Goal: Task Accomplishment & Management: Use online tool/utility

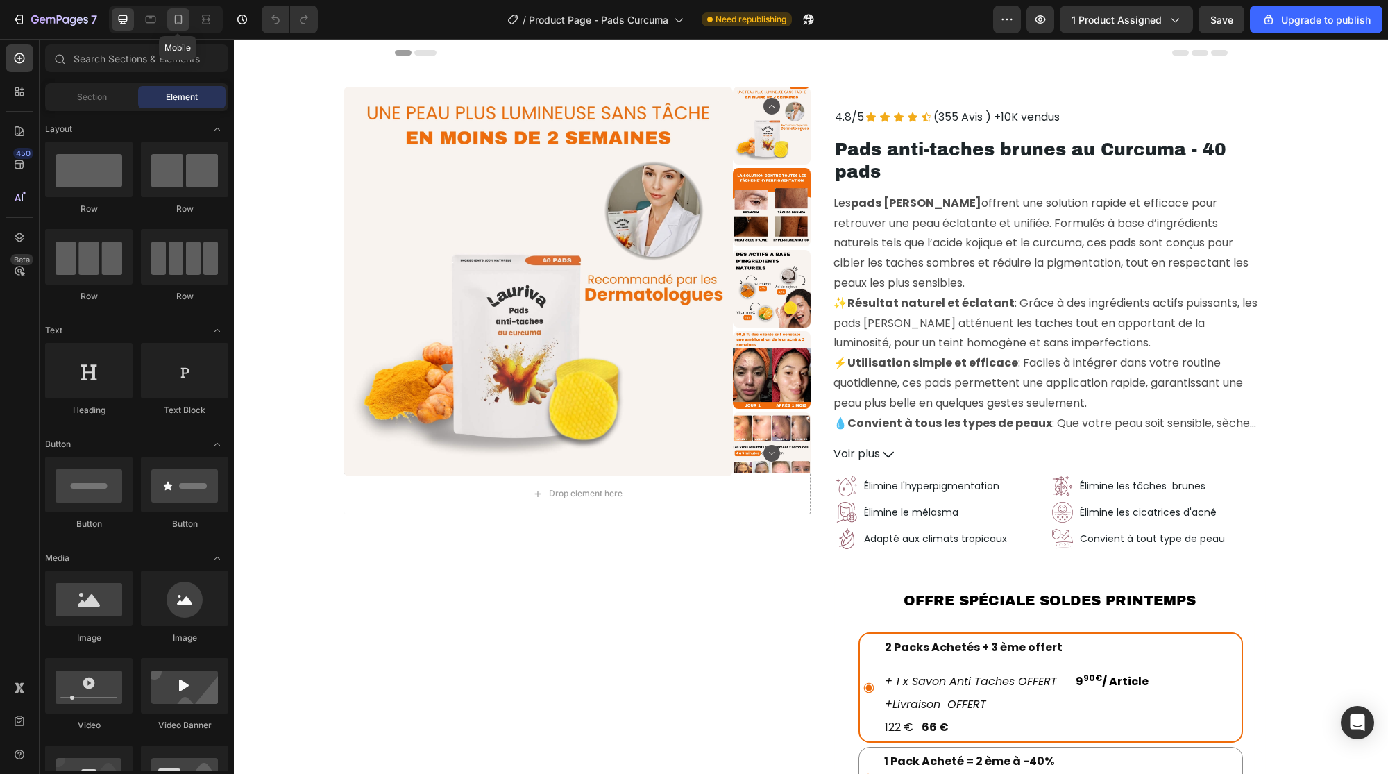
click at [173, 19] on icon at bounding box center [178, 19] width 14 height 14
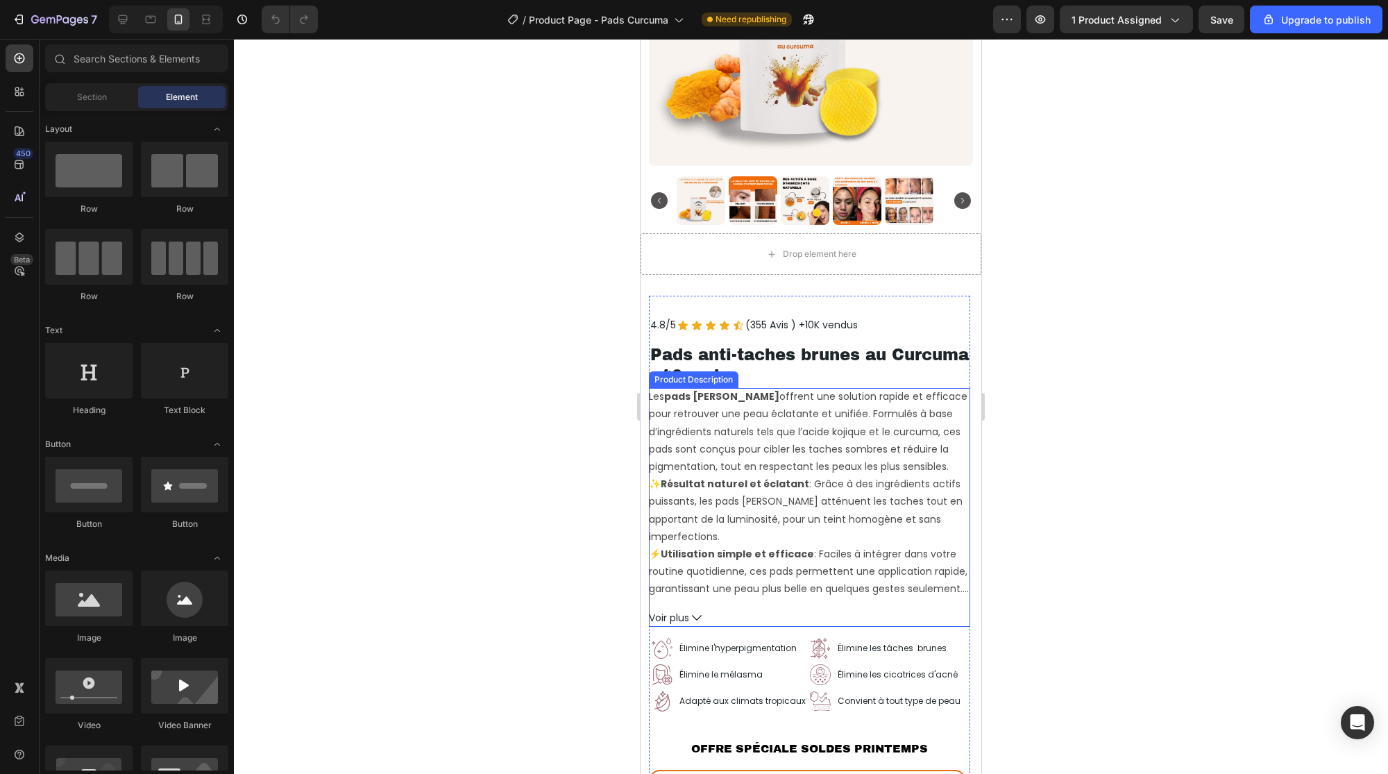
scroll to position [328, 0]
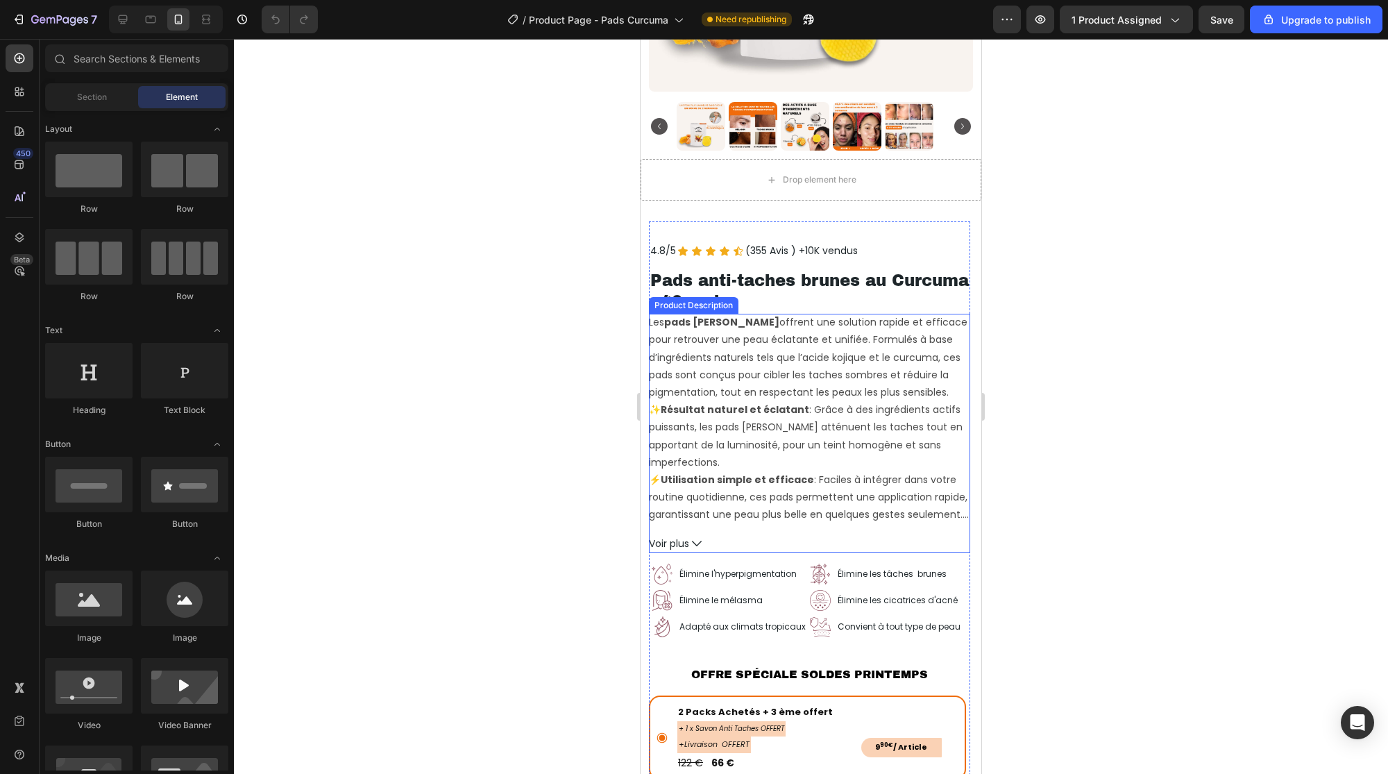
click at [819, 366] on p "Les pads [PERSON_NAME] offrent une solution rapide et efficace pour retrouver u…" at bounding box center [808, 357] width 319 height 84
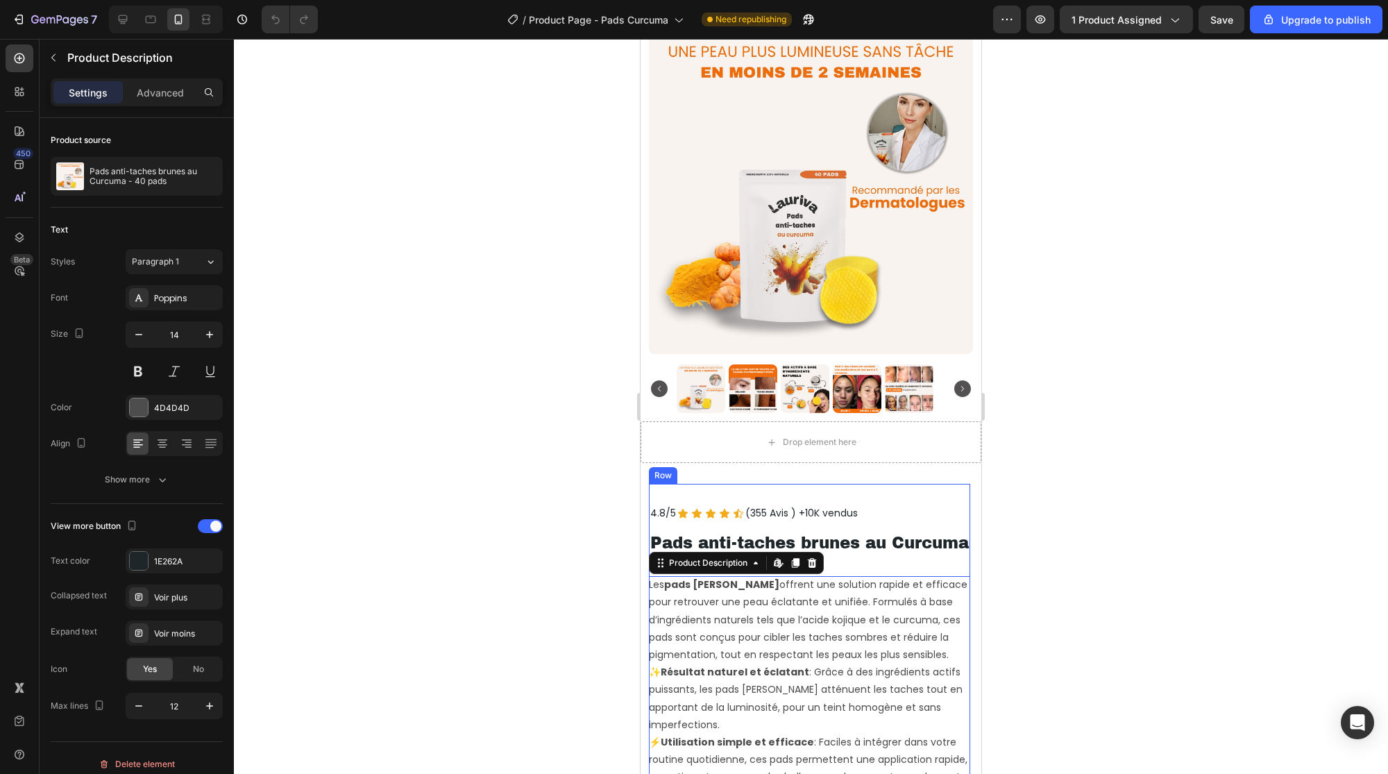
scroll to position [0, 0]
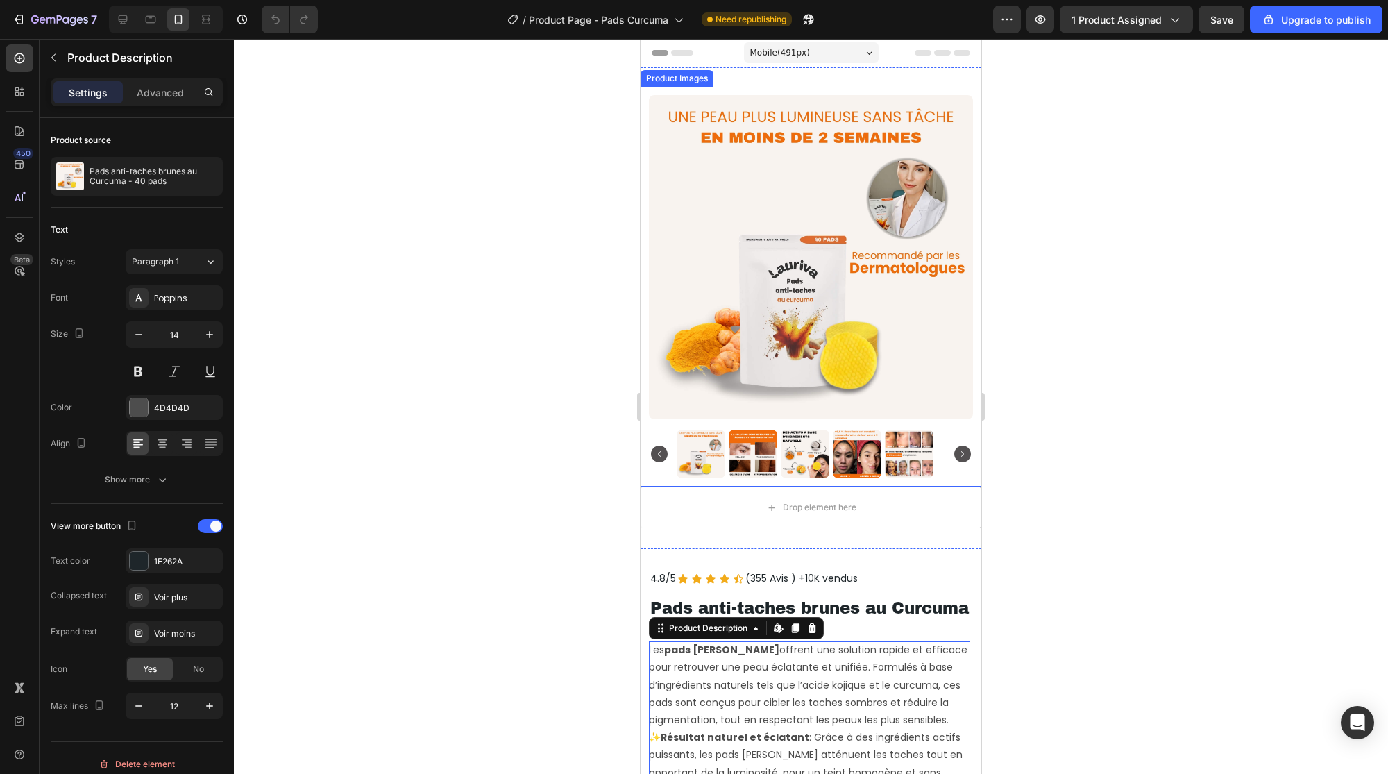
click at [766, 285] on img at bounding box center [811, 257] width 324 height 324
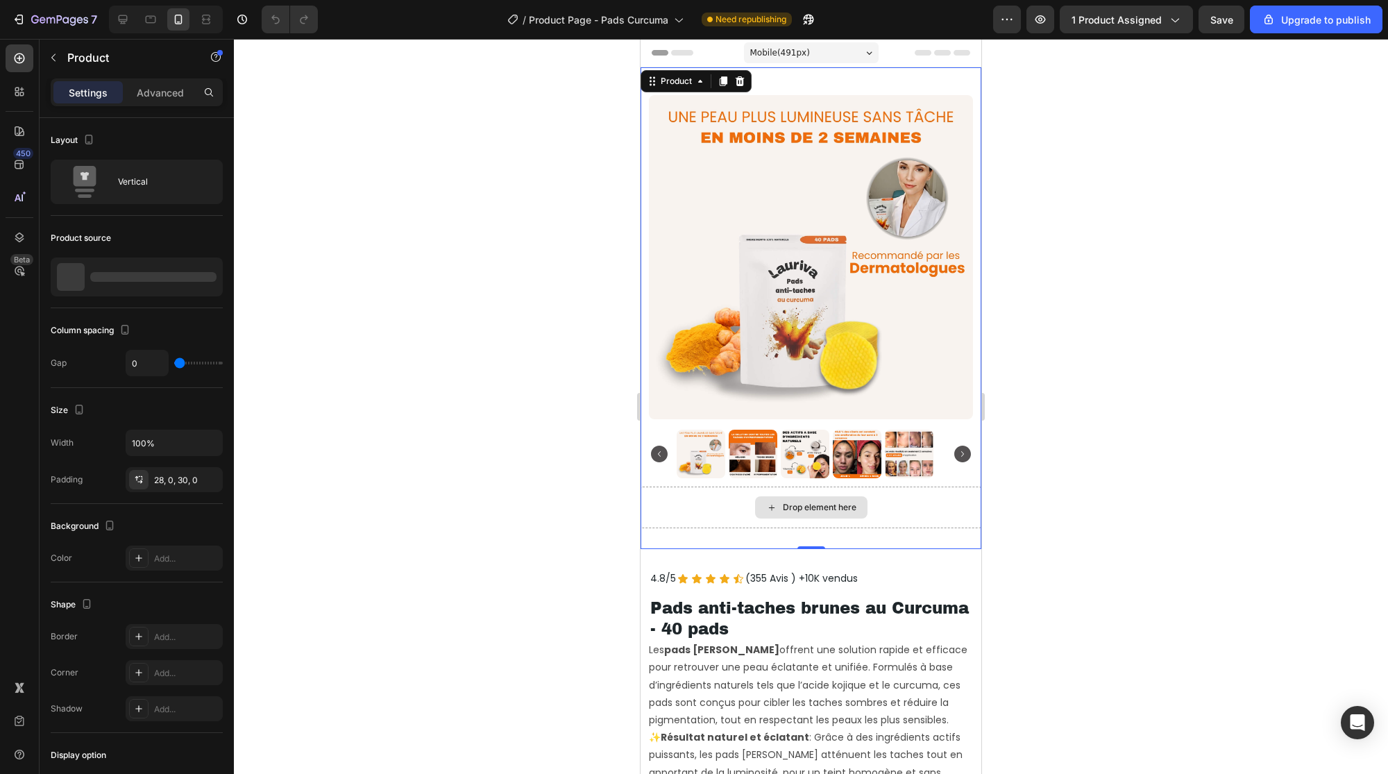
click at [663, 496] on div "Drop element here" at bounding box center [811, 508] width 341 height 42
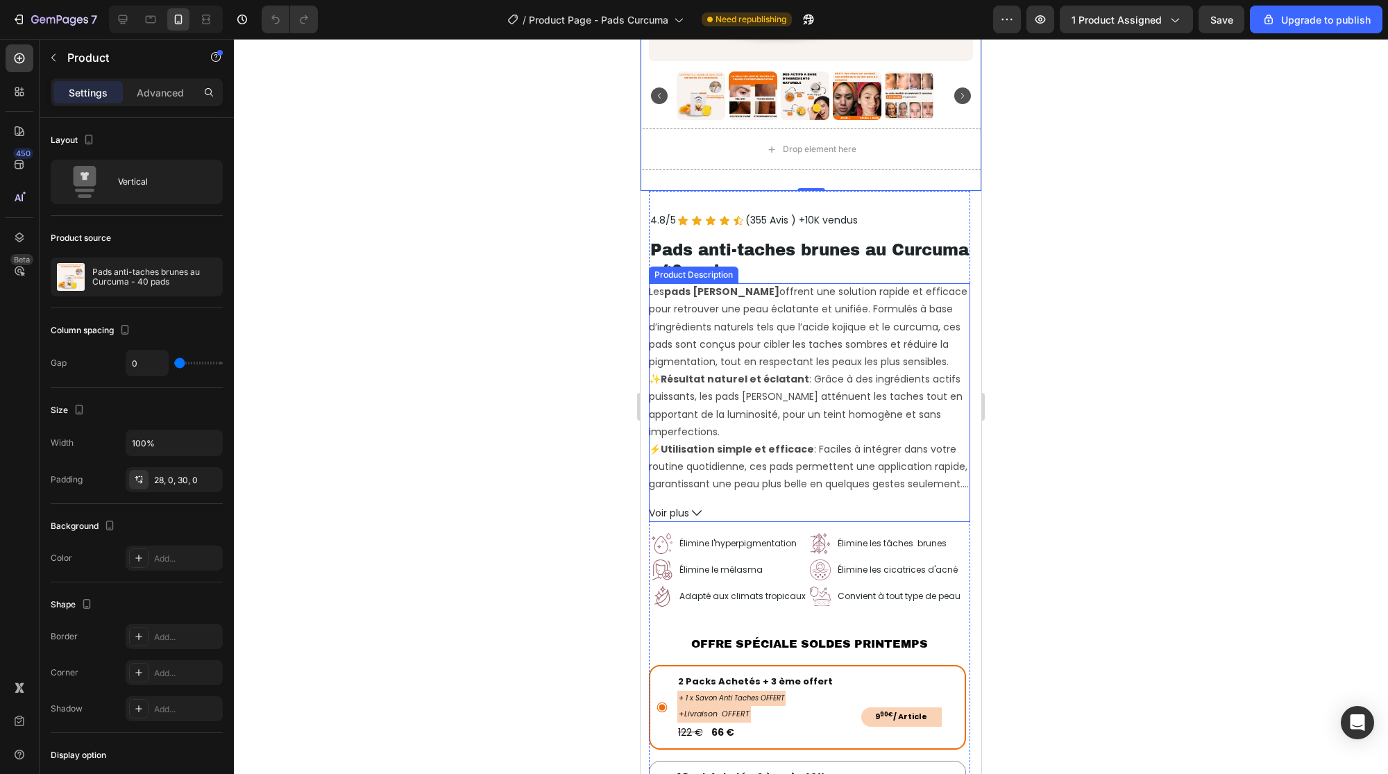
scroll to position [360, 0]
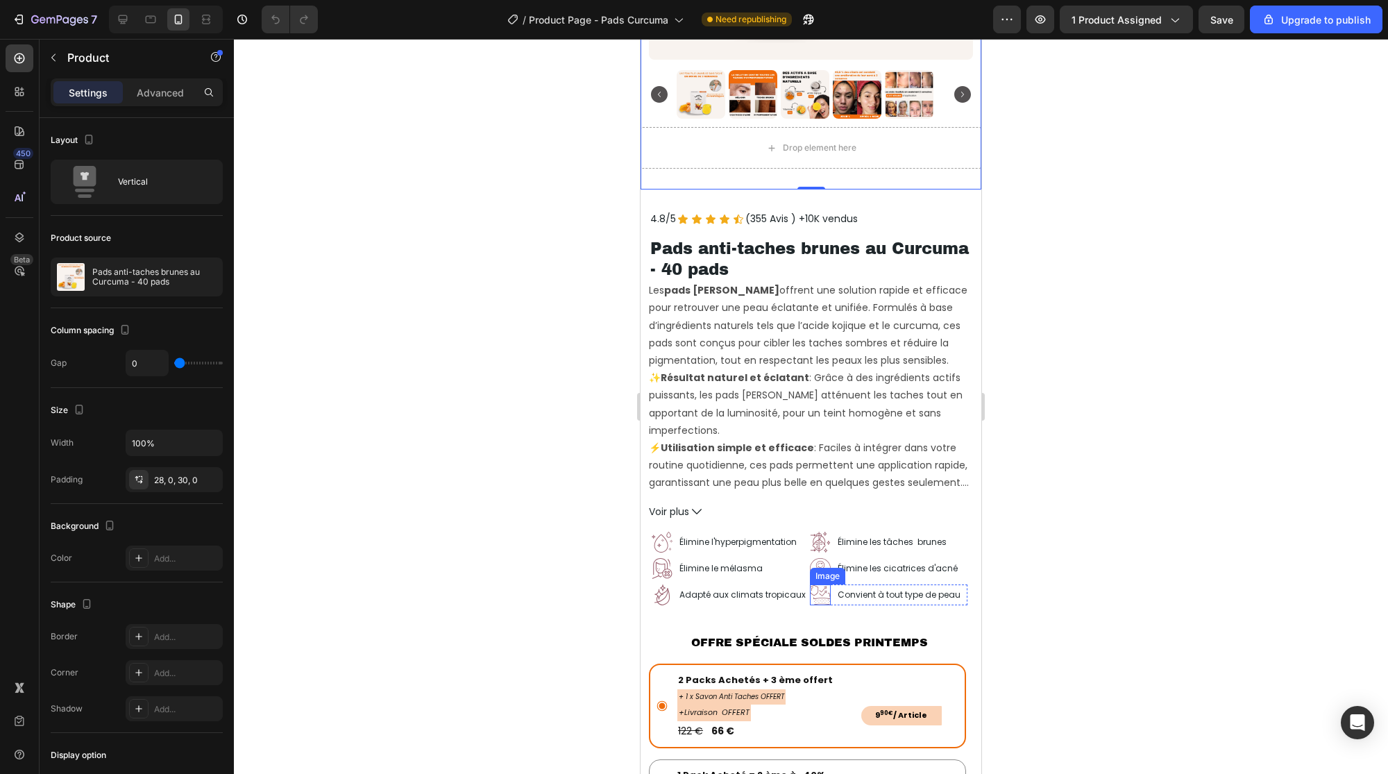
click at [810, 593] on img at bounding box center [820, 594] width 21 height 21
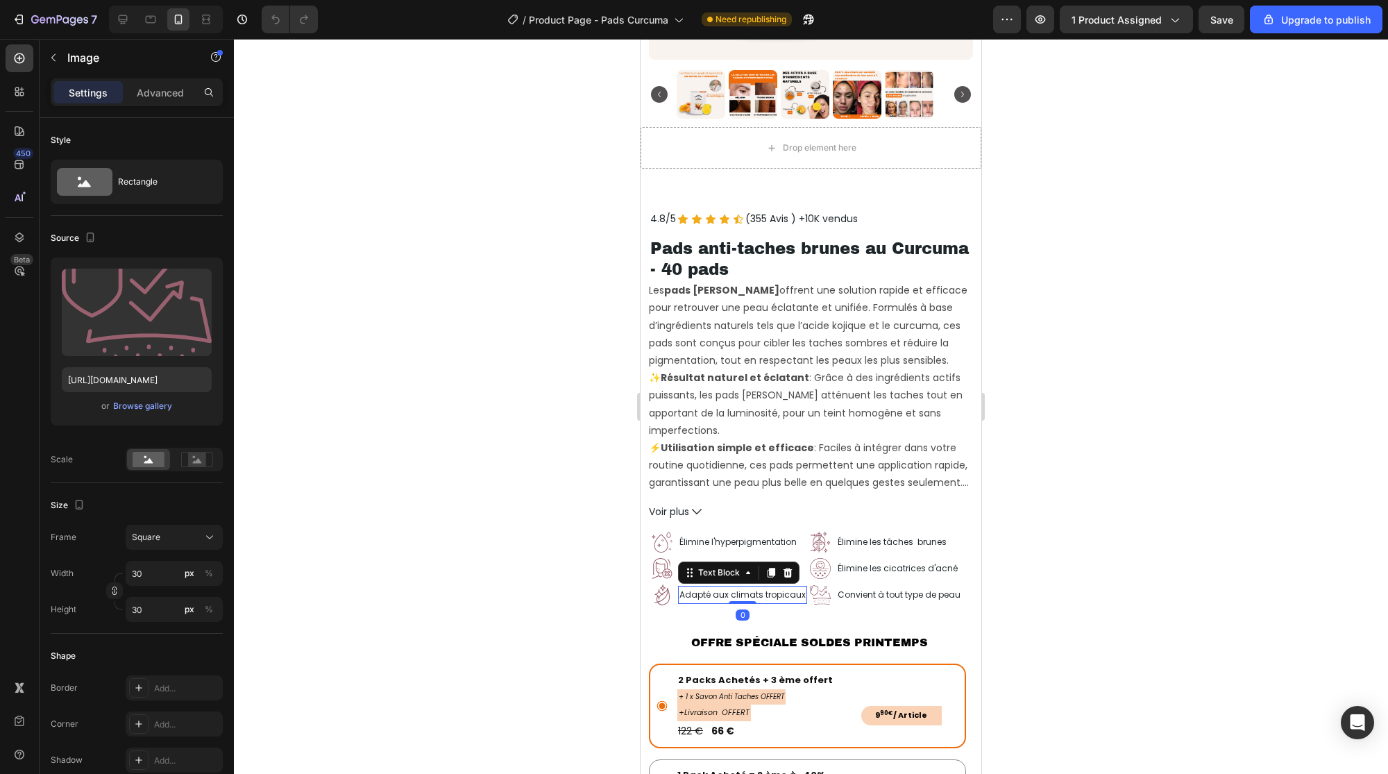
click at [793, 591] on div "Adapté aux climats tropicaux" at bounding box center [742, 595] width 129 height 18
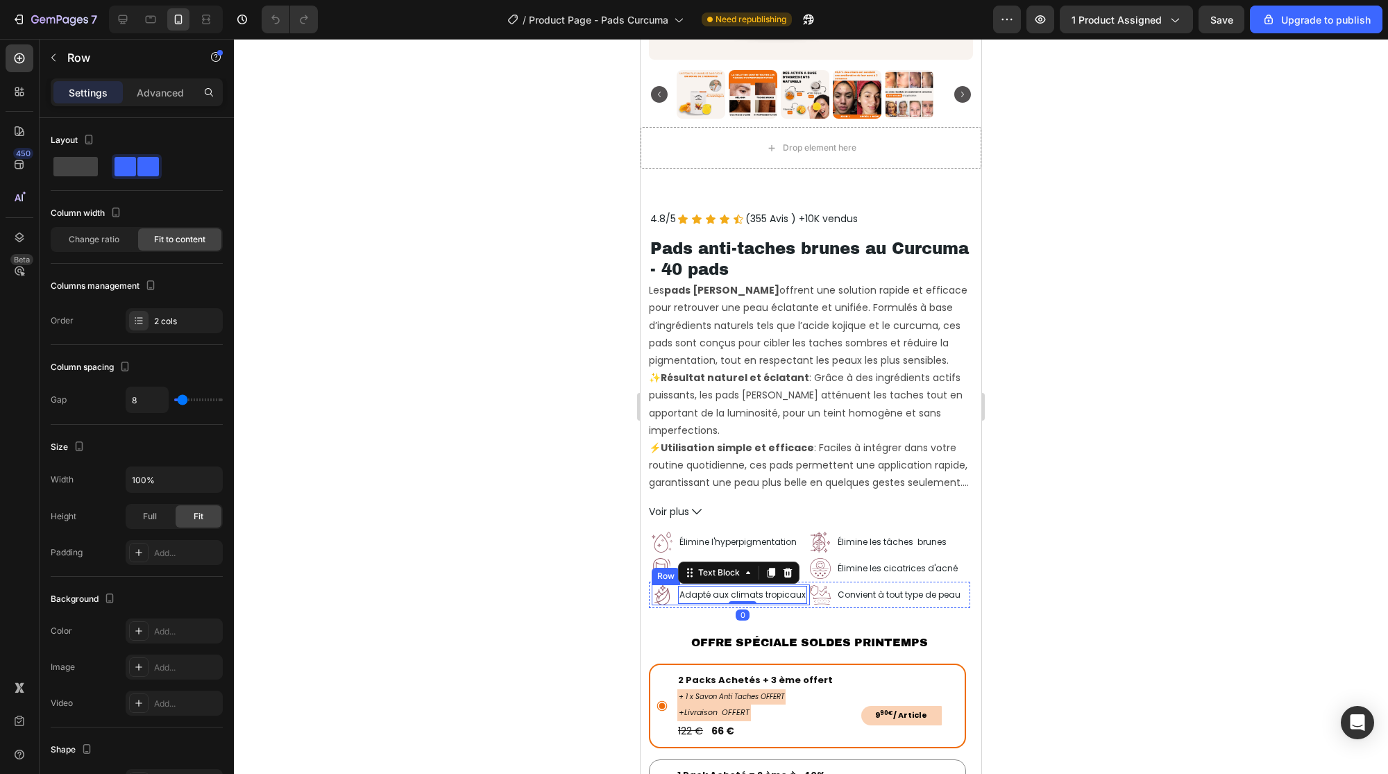
click at [801, 592] on div "Adapté aux climats tropicaux Text Block" at bounding box center [742, 594] width 129 height 21
click at [685, 565] on div "Row" at bounding box center [680, 571] width 23 height 12
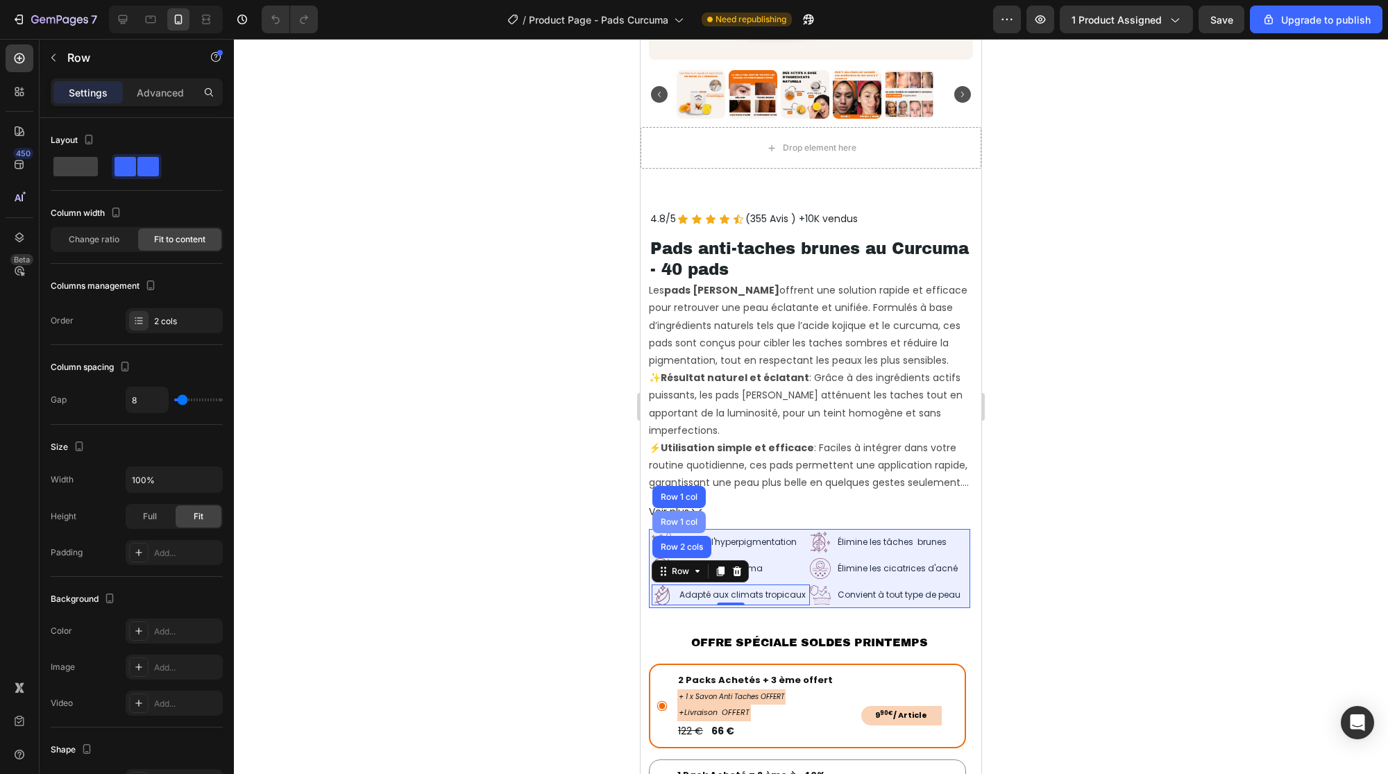
click at [679, 518] on div "Row 1 col" at bounding box center [679, 522] width 42 height 8
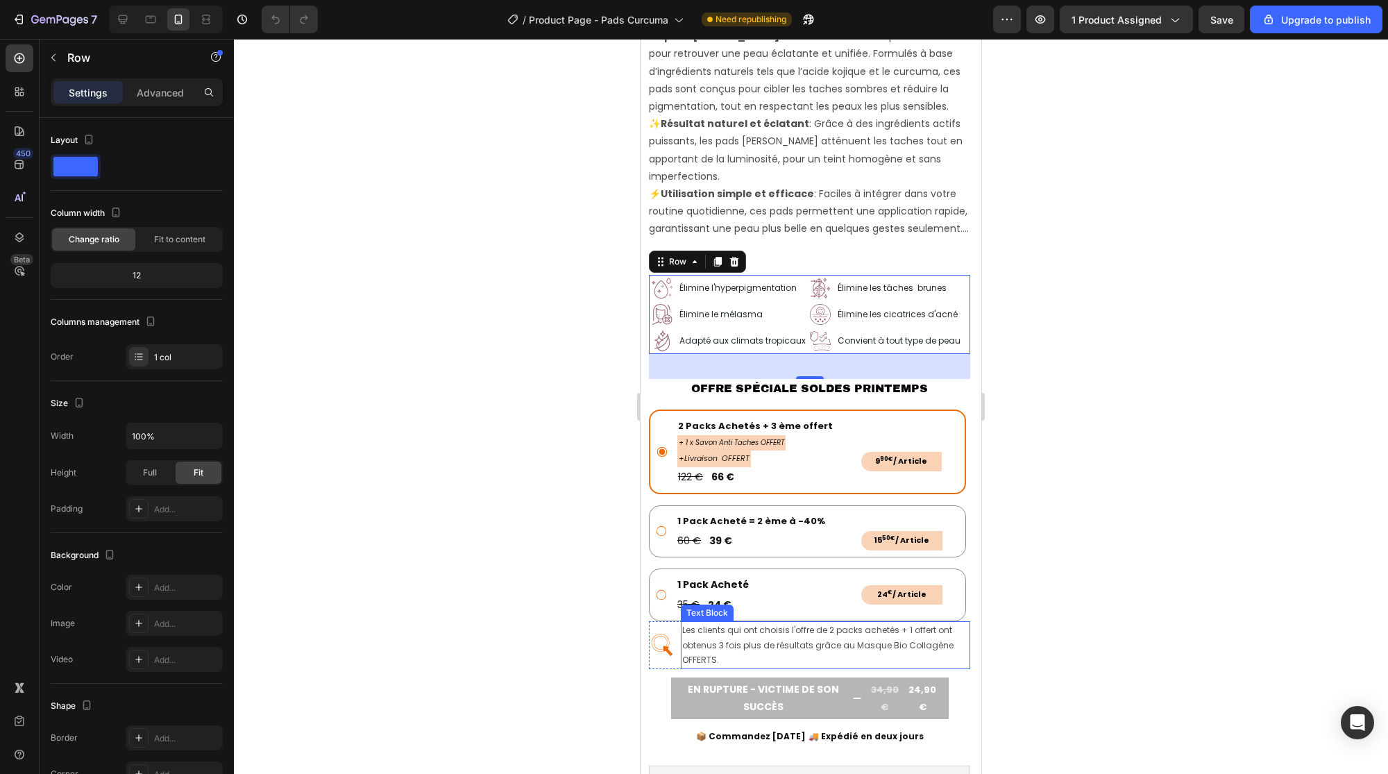
scroll to position [613, 0]
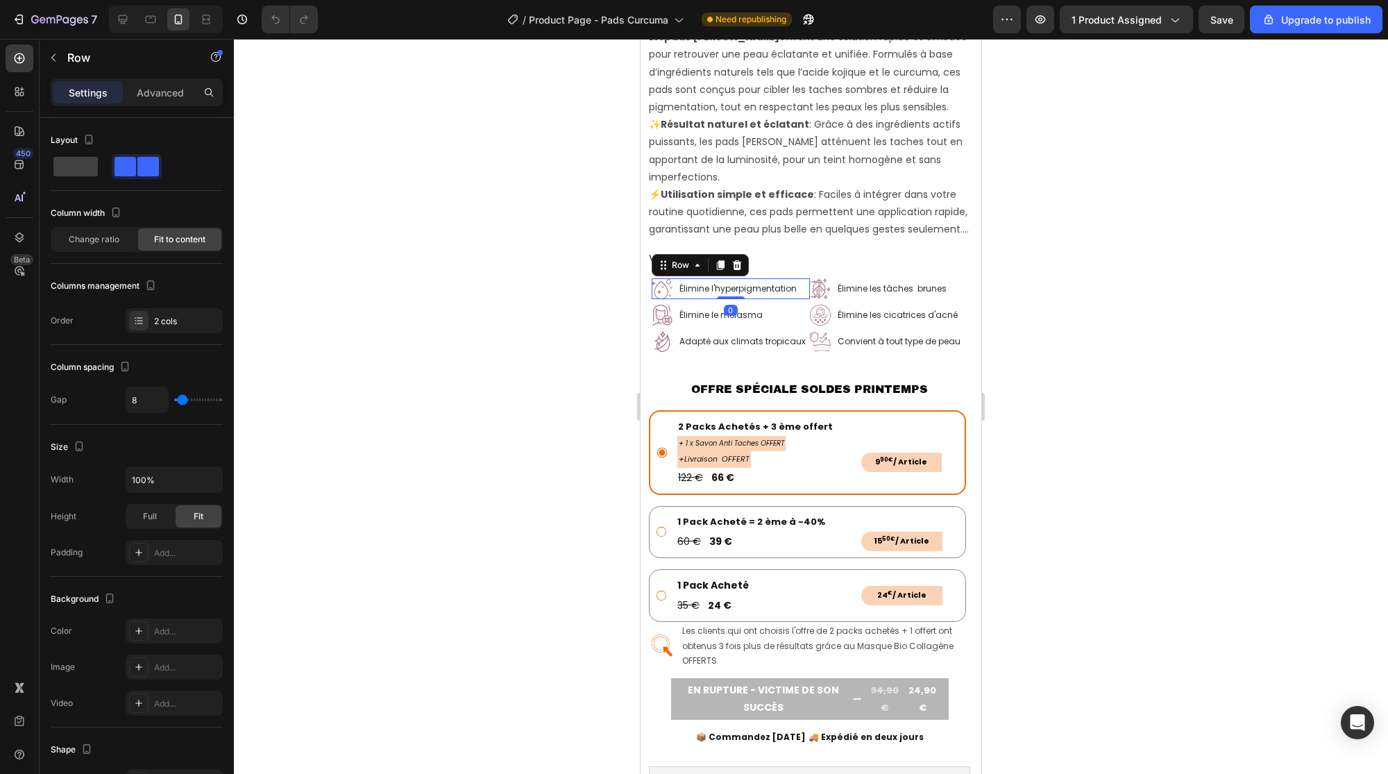
click at [674, 280] on div "Image Élimine l'hyperpigmentation Text Block Row 0" at bounding box center [731, 288] width 158 height 21
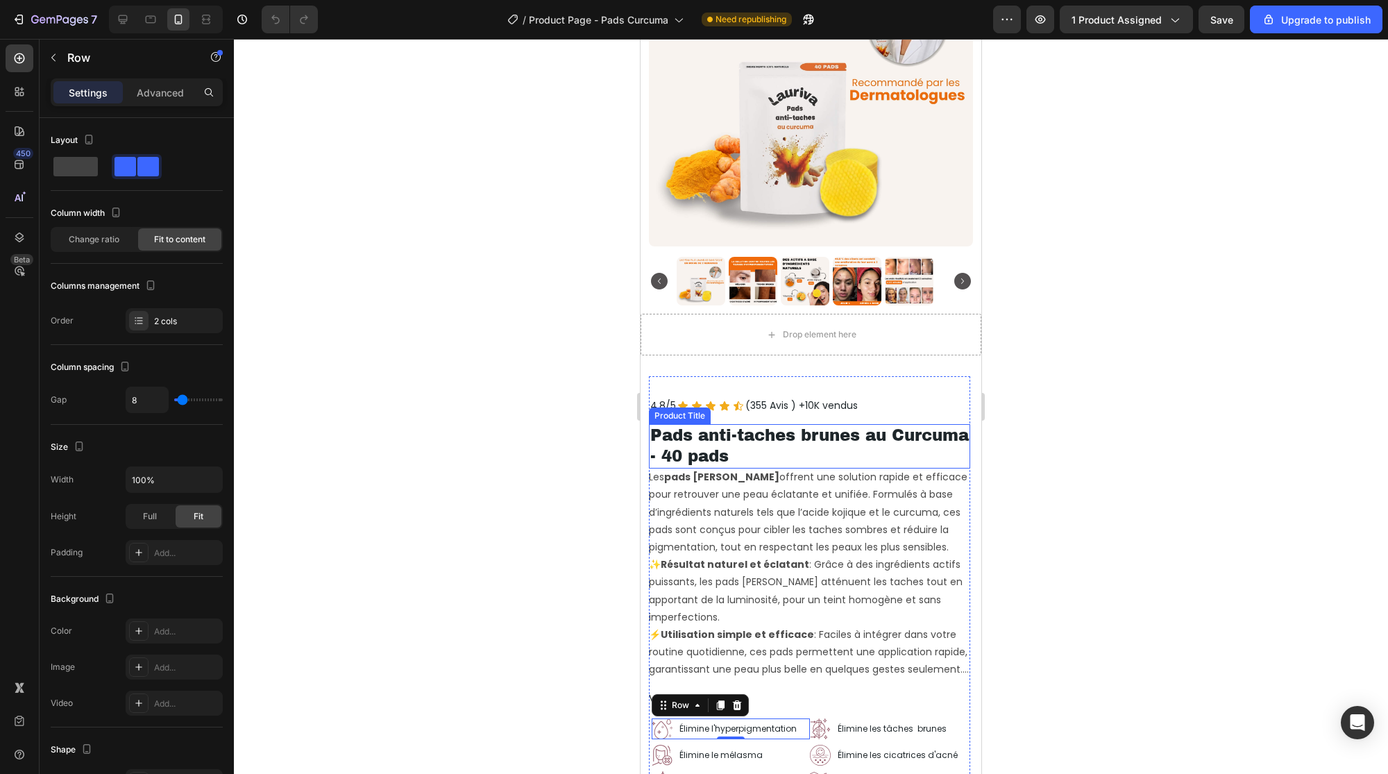
scroll to position [176, 0]
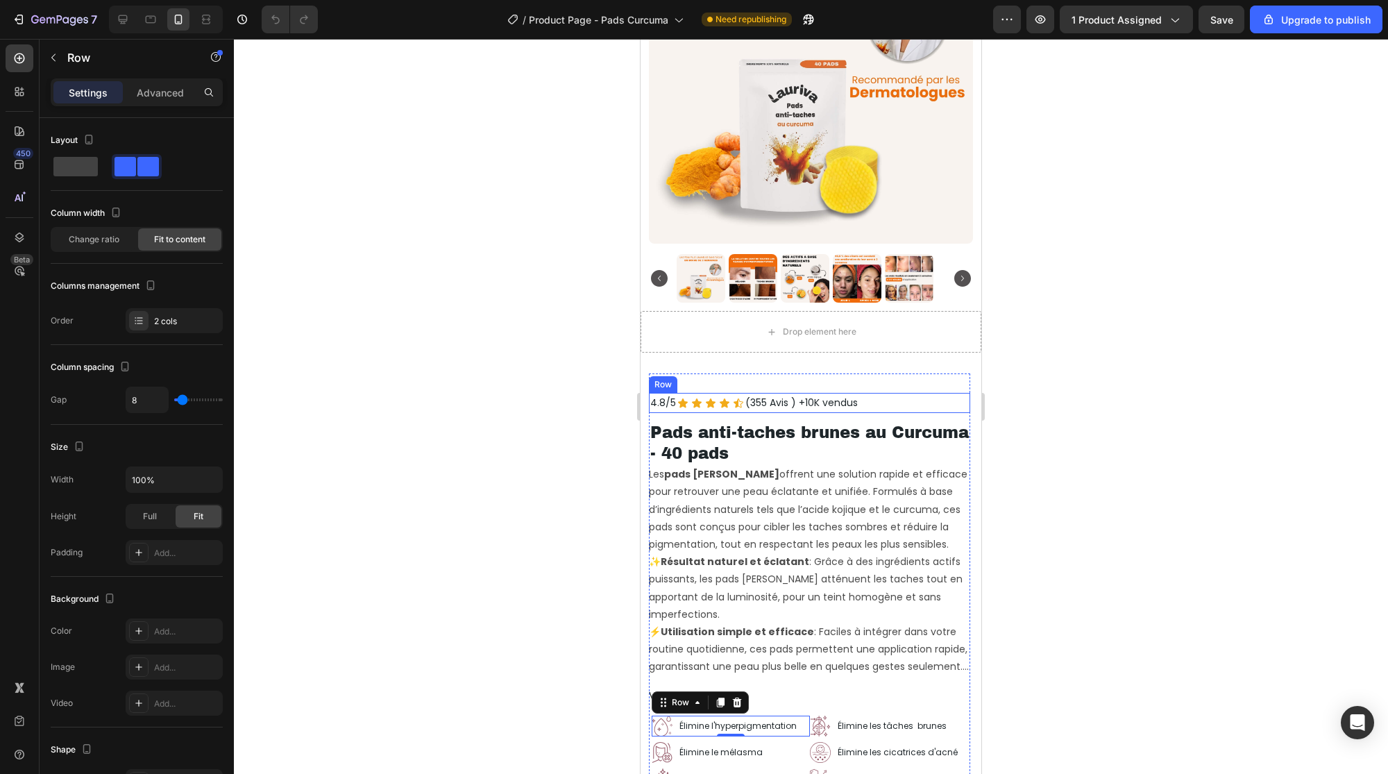
click at [905, 393] on div "4.8/5 Text Block Icon Icon Icon Icon Icon Icon List (355 Avis ) Text Block +10K…" at bounding box center [809, 403] width 321 height 20
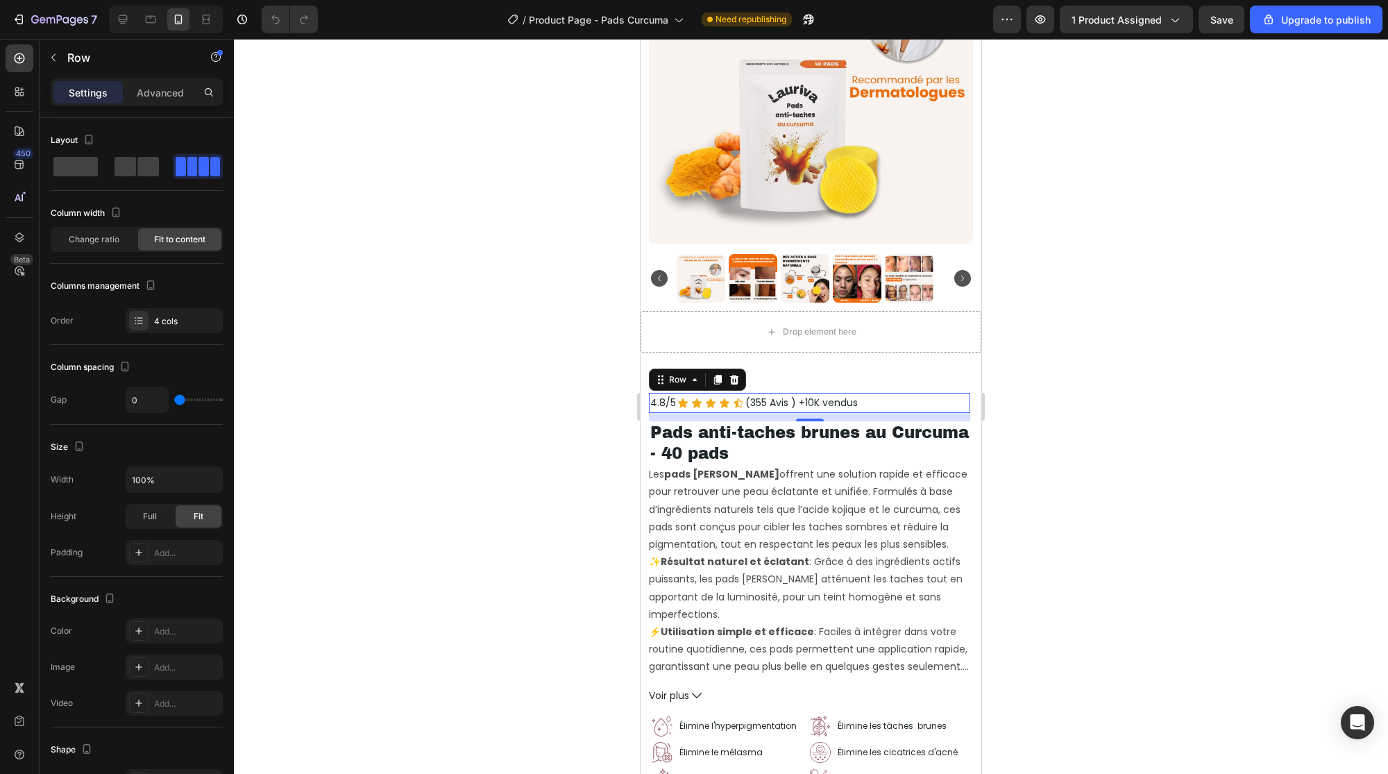
click at [894, 393] on div "4.8/5 Text Block Icon Icon Icon Icon Icon Icon List (355 Avis ) Text Block +10K…" at bounding box center [809, 403] width 321 height 20
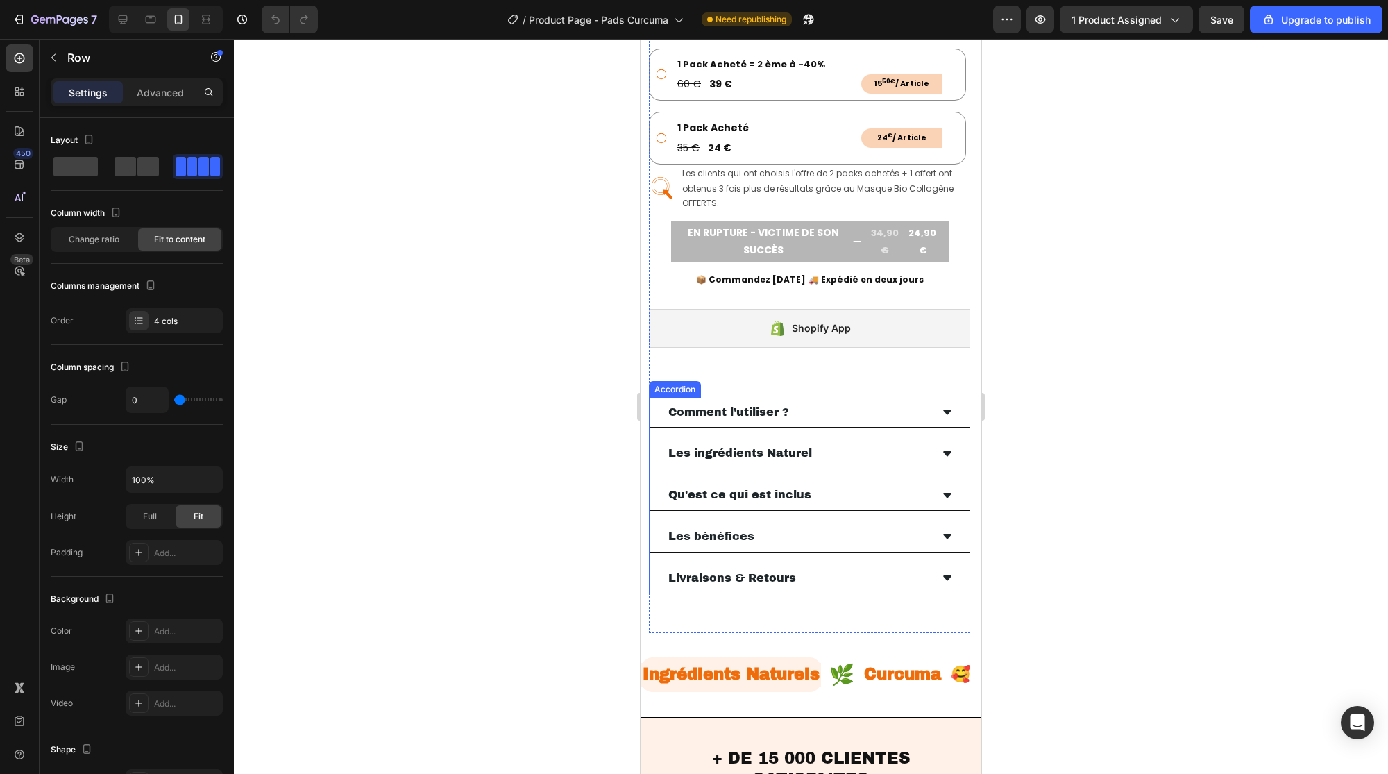
scroll to position [1071, 0]
click at [656, 397] on div "Comment l'utiliser ?" at bounding box center [810, 412] width 320 height 31
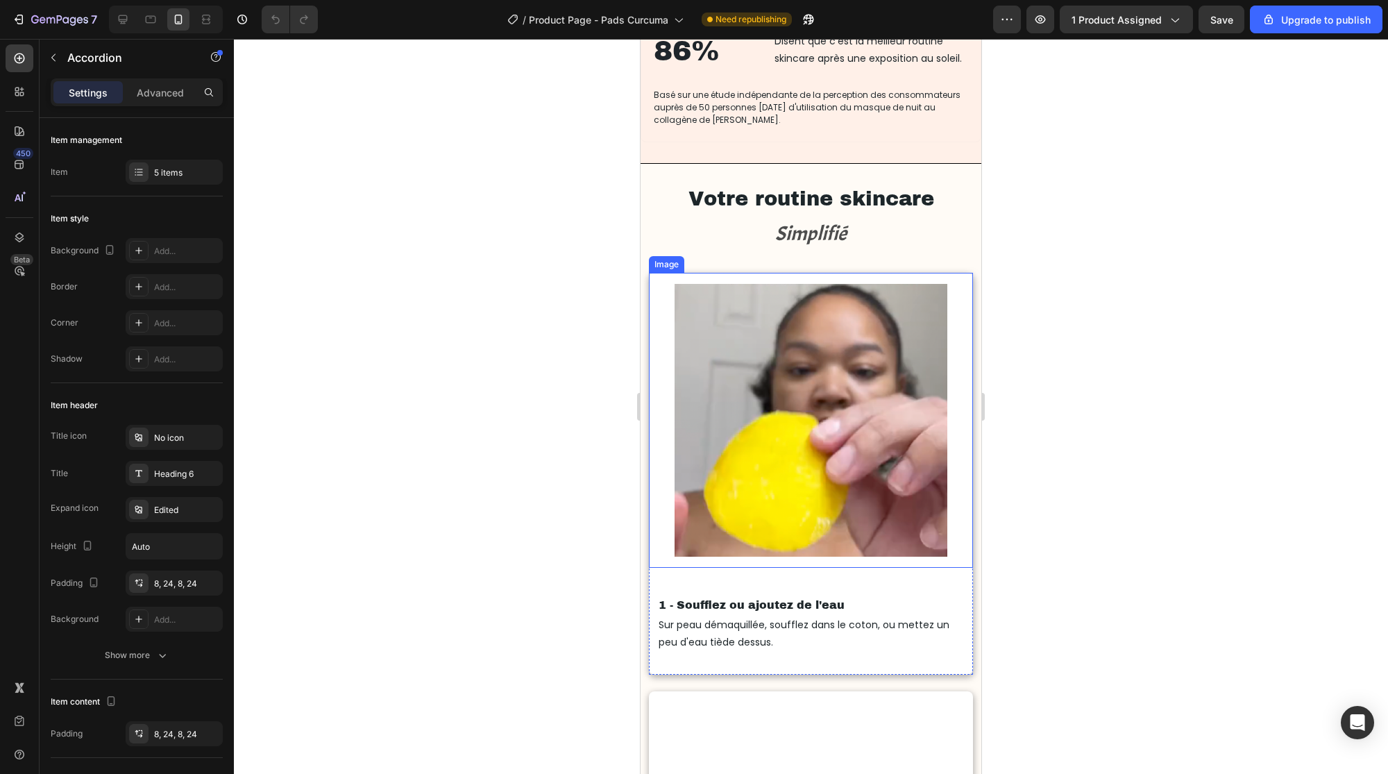
scroll to position [2775, 0]
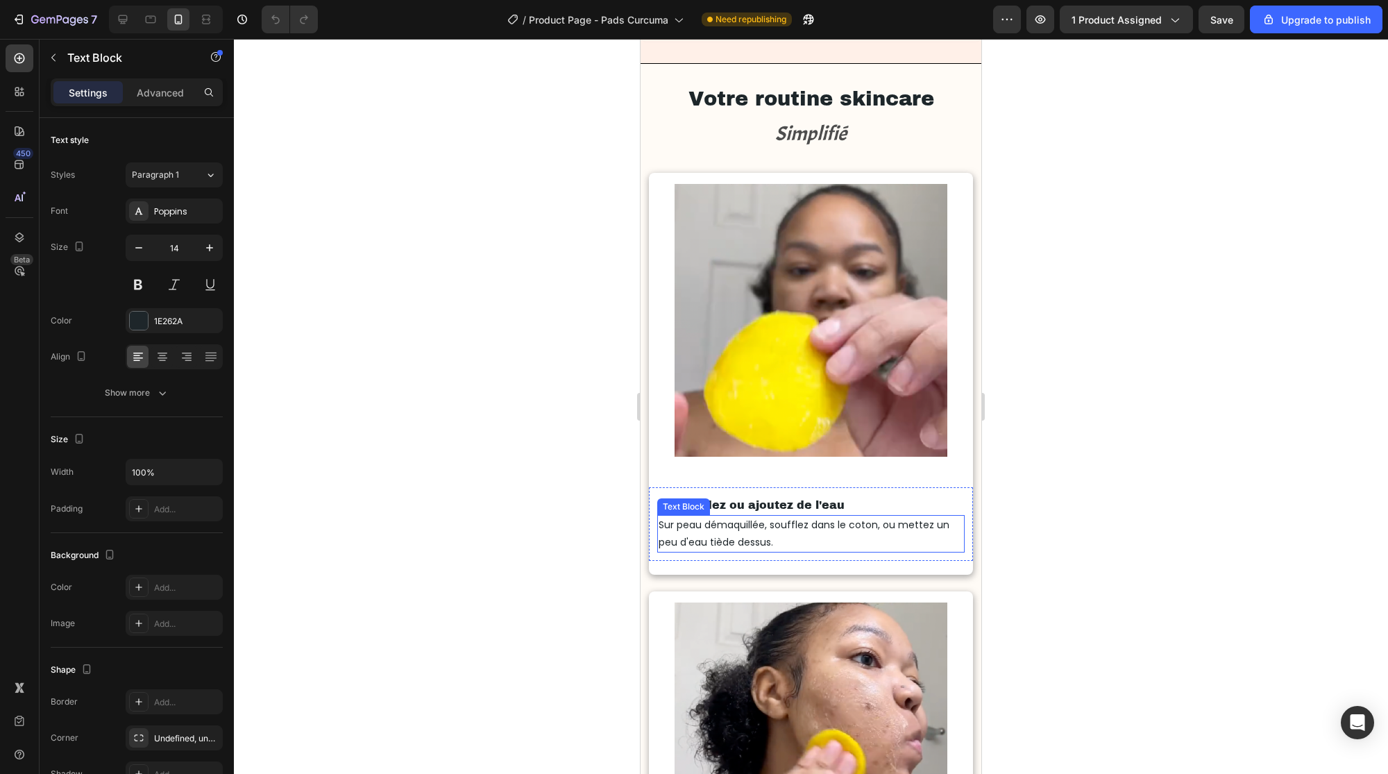
click at [764, 534] on p "Sur peau démaquillée, soufflez dans le coton, ou mettez un peu d'eau tiède dess…" at bounding box center [811, 533] width 304 height 35
drag, startPoint x: 773, startPoint y: 543, endPoint x: 723, endPoint y: 530, distance: 52.4
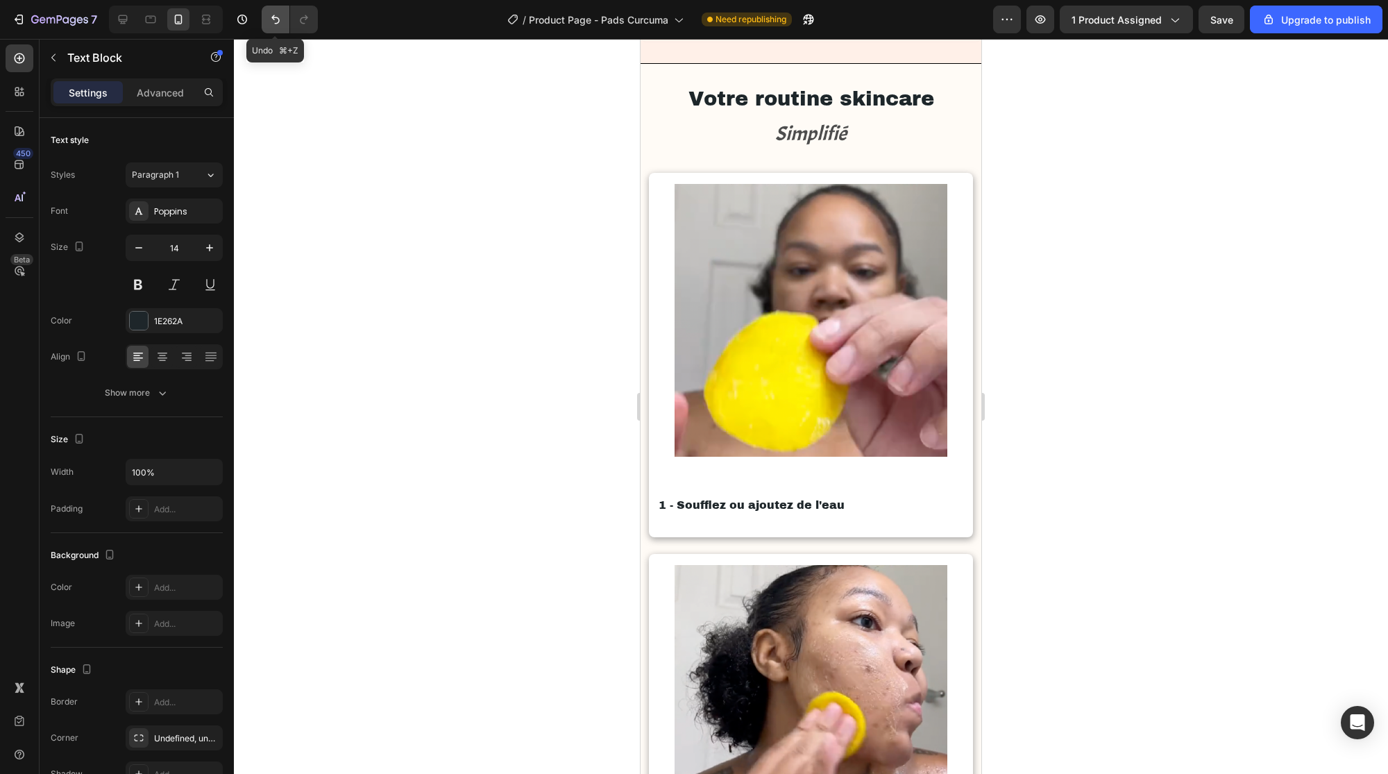
click at [280, 21] on icon "Undo/Redo" at bounding box center [276, 19] width 14 height 14
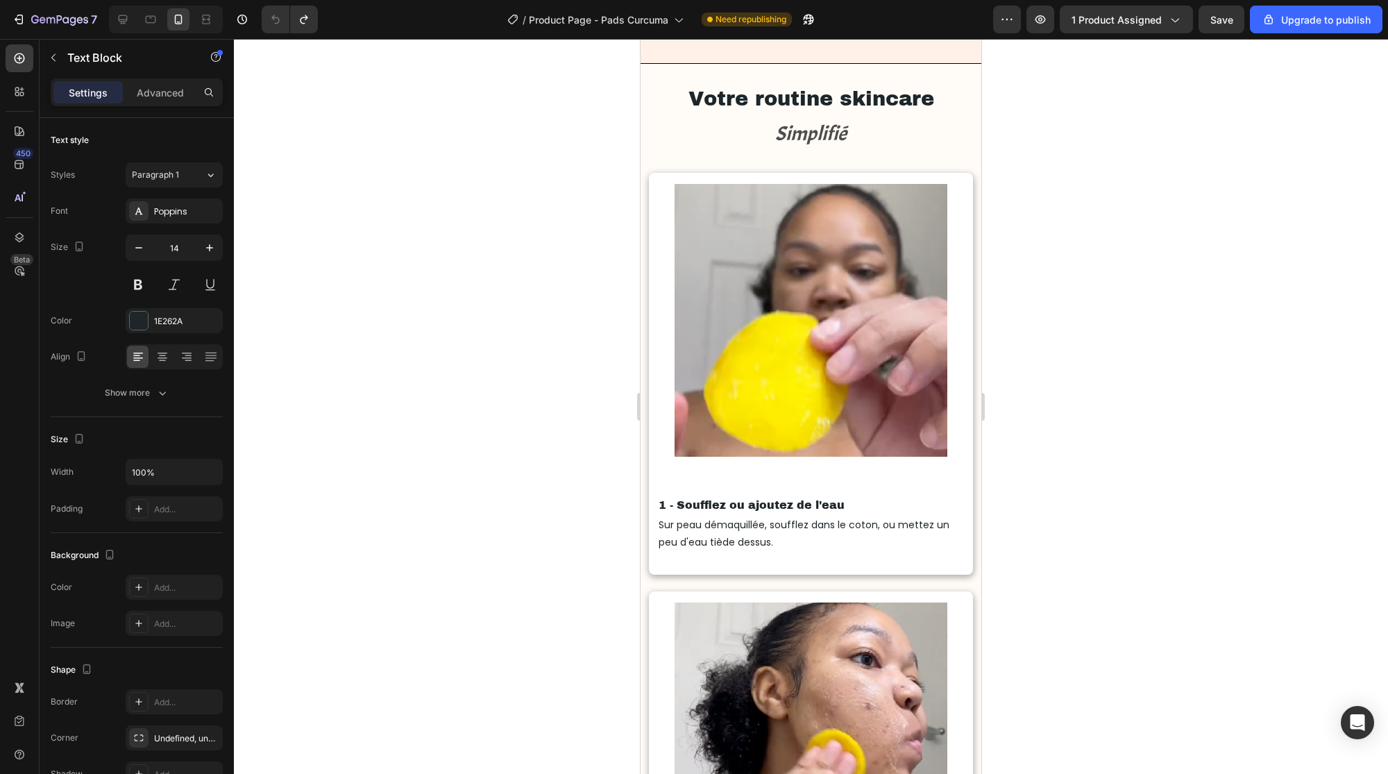
click at [766, 533] on p "Sur peau démaquillée, soufflez dans le coton, ou mettez un peu d'eau tiède dess…" at bounding box center [811, 533] width 304 height 35
click at [770, 542] on p "Sur peau démaquillée, soufflez dans le coton, ou mettez un peu d'eau tiède dess…" at bounding box center [811, 533] width 304 height 35
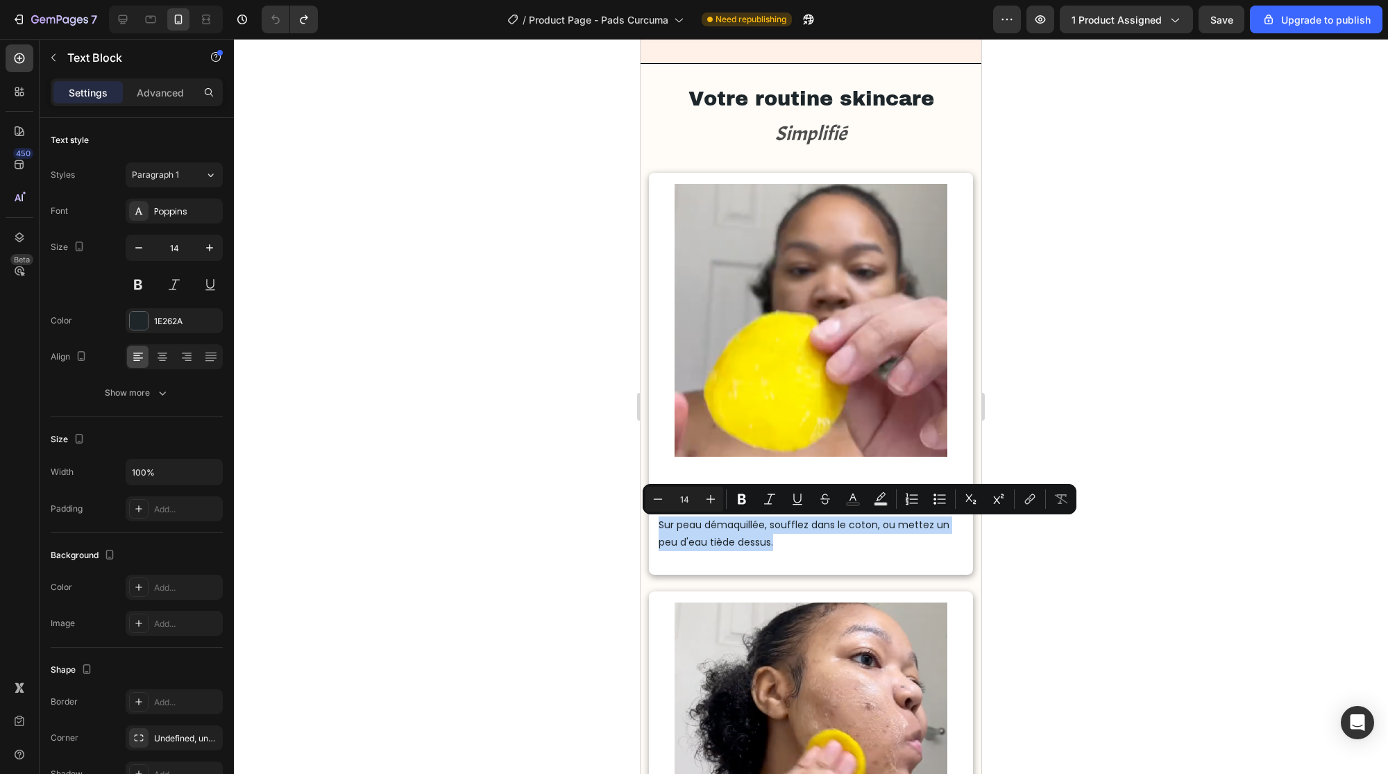
drag, startPoint x: 775, startPoint y: 544, endPoint x: 658, endPoint y: 531, distance: 118.0
click at [658, 531] on div "Sur peau démaquillée, soufflez dans le coton, ou mettez un peu d'eau tiède dess…" at bounding box center [810, 533] width 307 height 37
copy p "Sur peau démaquillée, soufflez dans le coton, ou mettez un peu d'eau tiède dess…"
click at [539, 571] on div at bounding box center [811, 406] width 1154 height 735
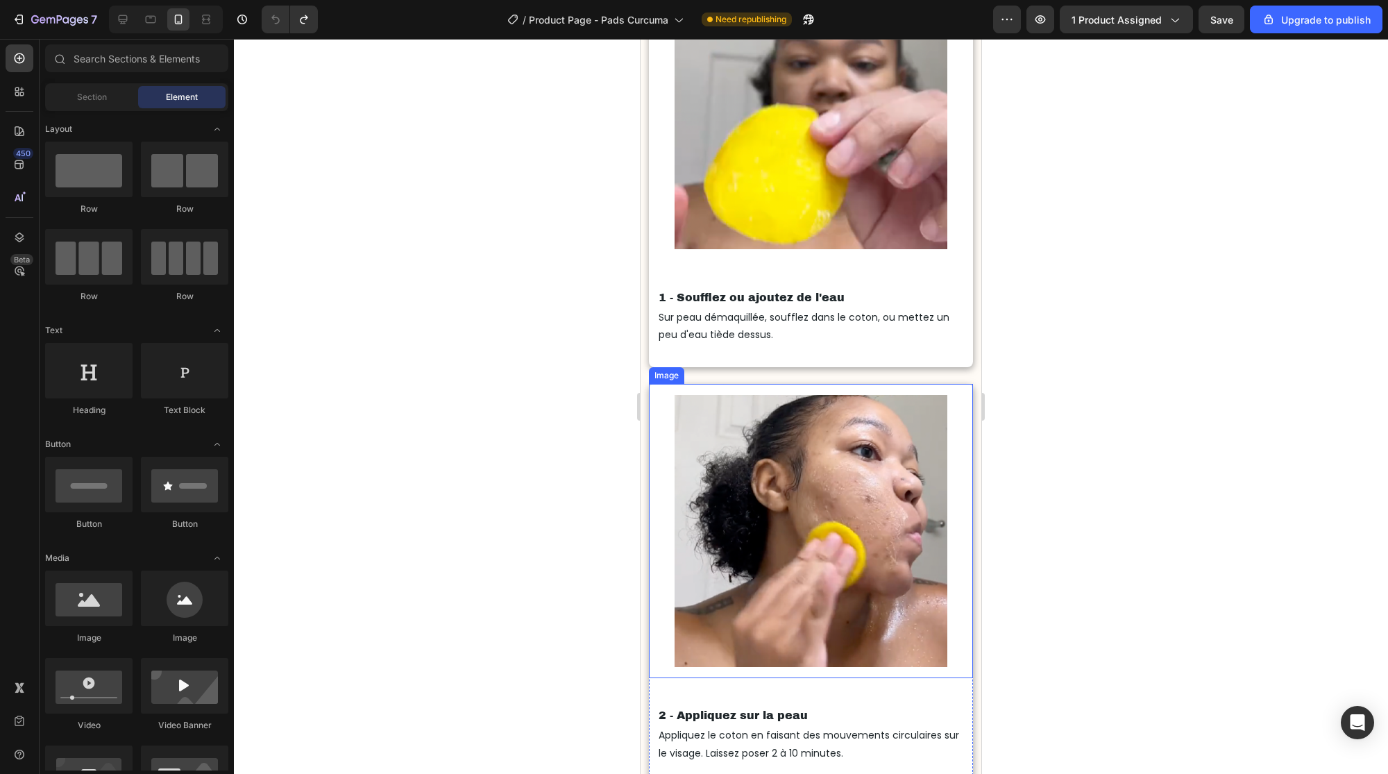
scroll to position [3021, 0]
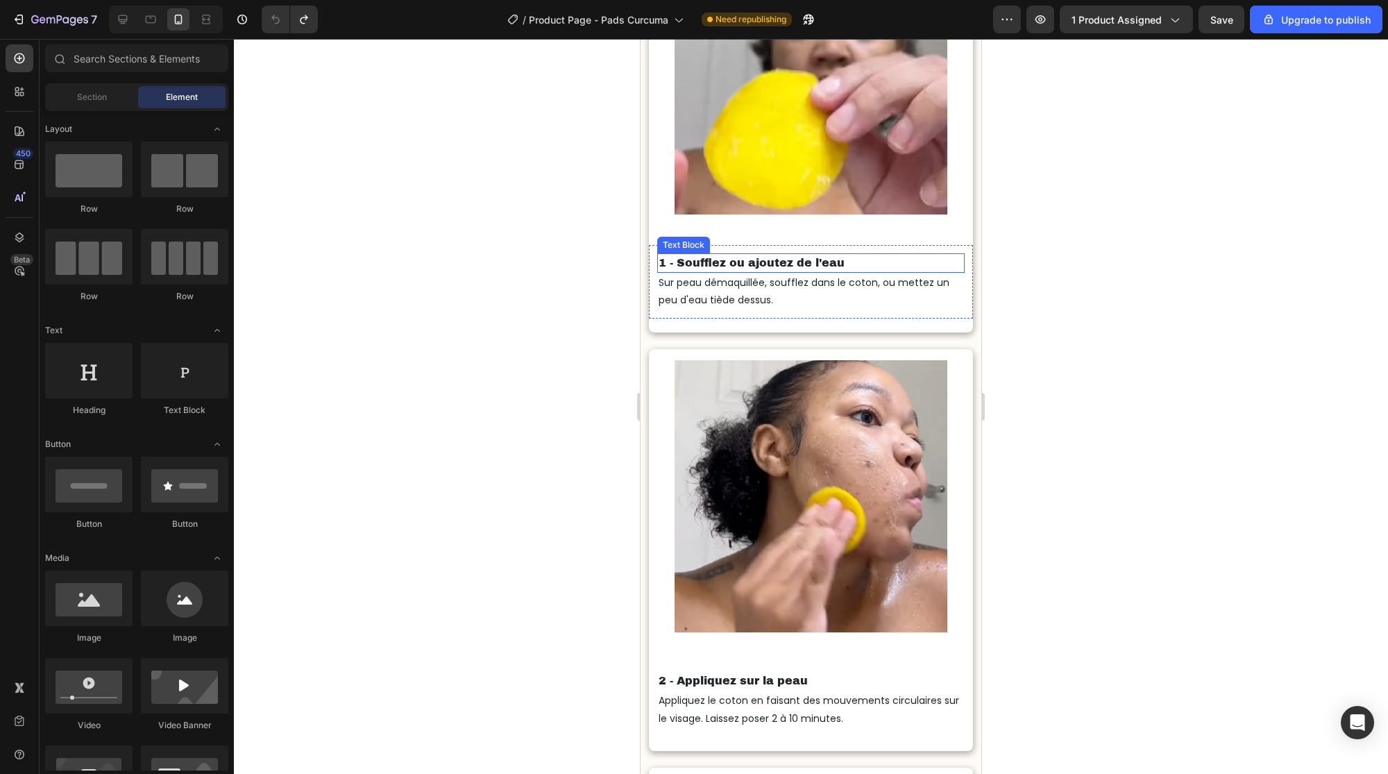
click at [846, 265] on p "1 - Soufflez ou ajoutez de l'eau" at bounding box center [811, 263] width 304 height 17
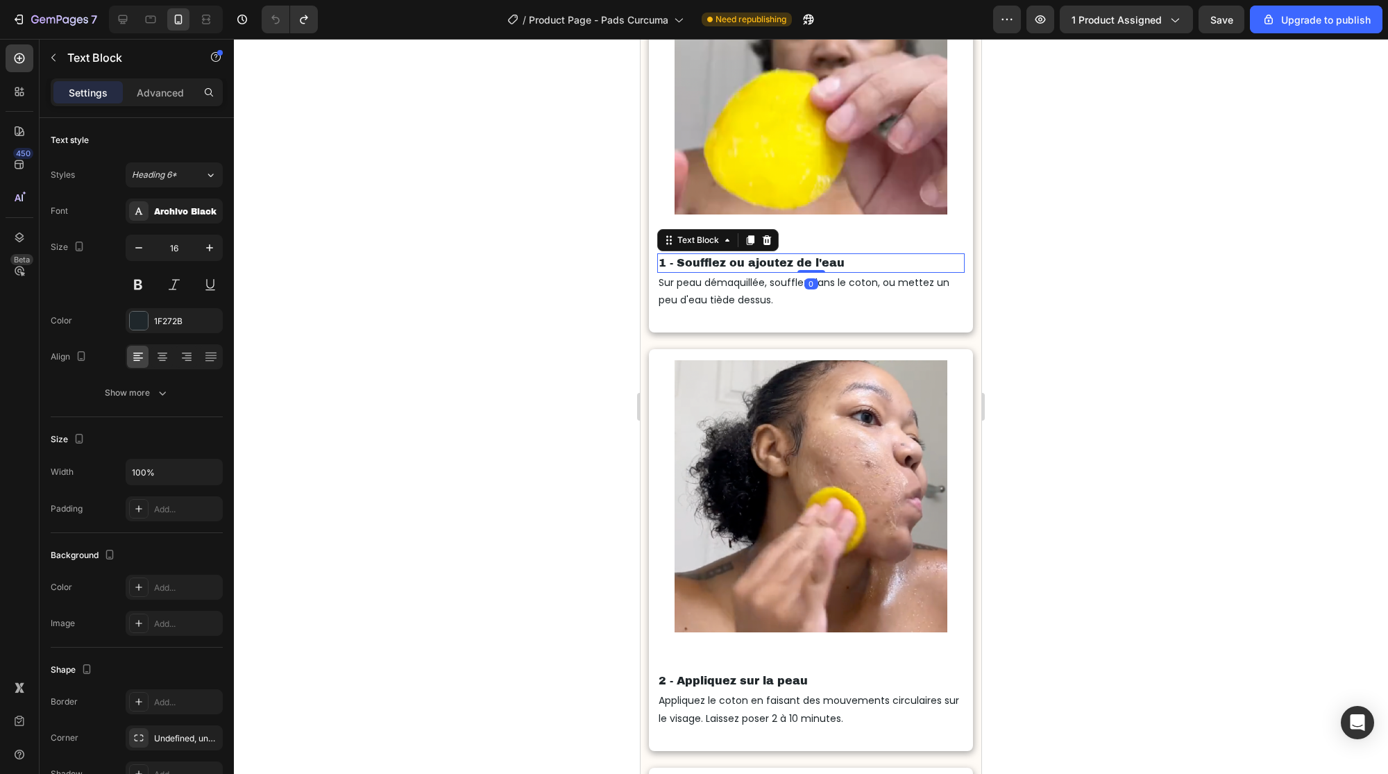
click at [845, 262] on p "1 - Soufflez ou ajoutez de l'eau" at bounding box center [811, 263] width 304 height 17
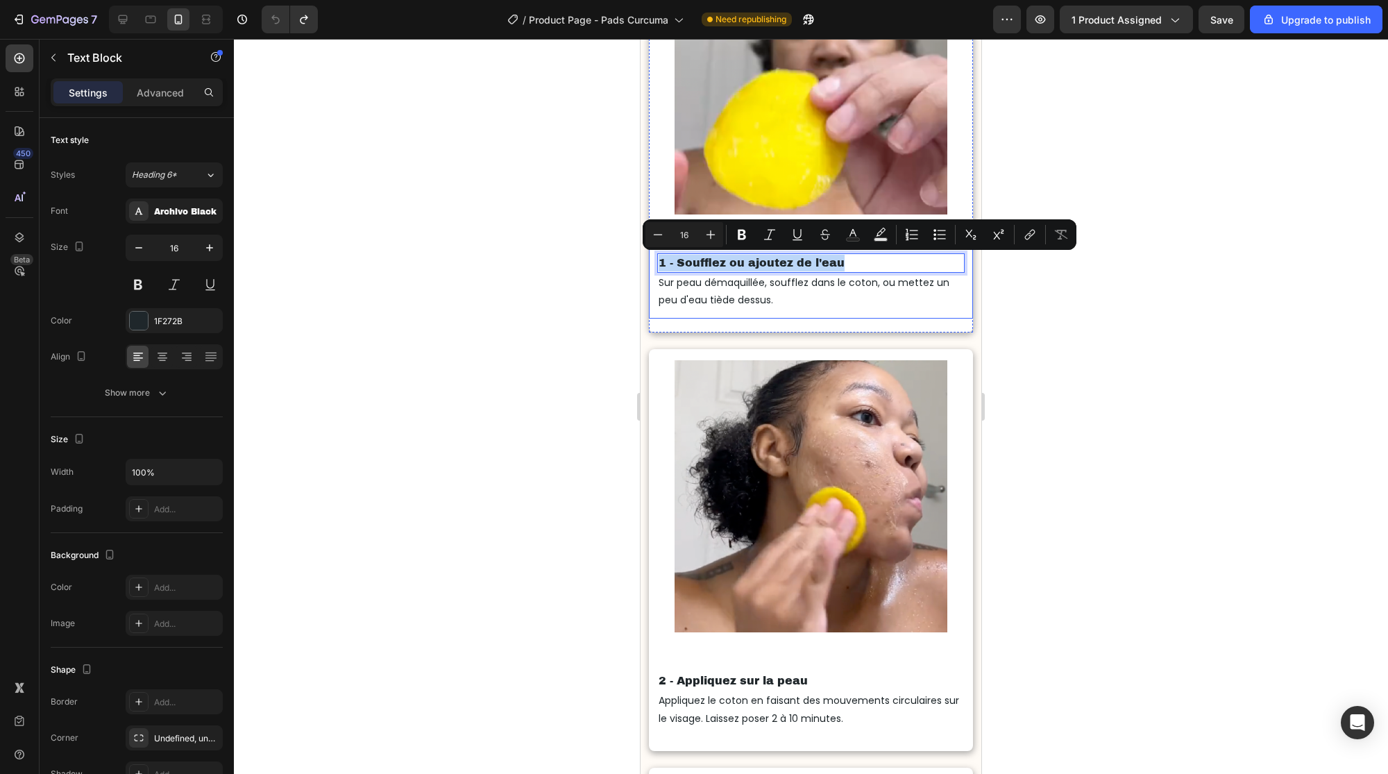
drag, startPoint x: 845, startPoint y: 262, endPoint x: 654, endPoint y: 262, distance: 190.9
click at [655, 262] on div "1 - Soufflez ou ajoutez de l'eau Text Block 0 Sur peau démaquillée, soufflez da…" at bounding box center [810, 282] width 323 height 74
copy p "1 - Soufflez ou ajoutez de l'eau"
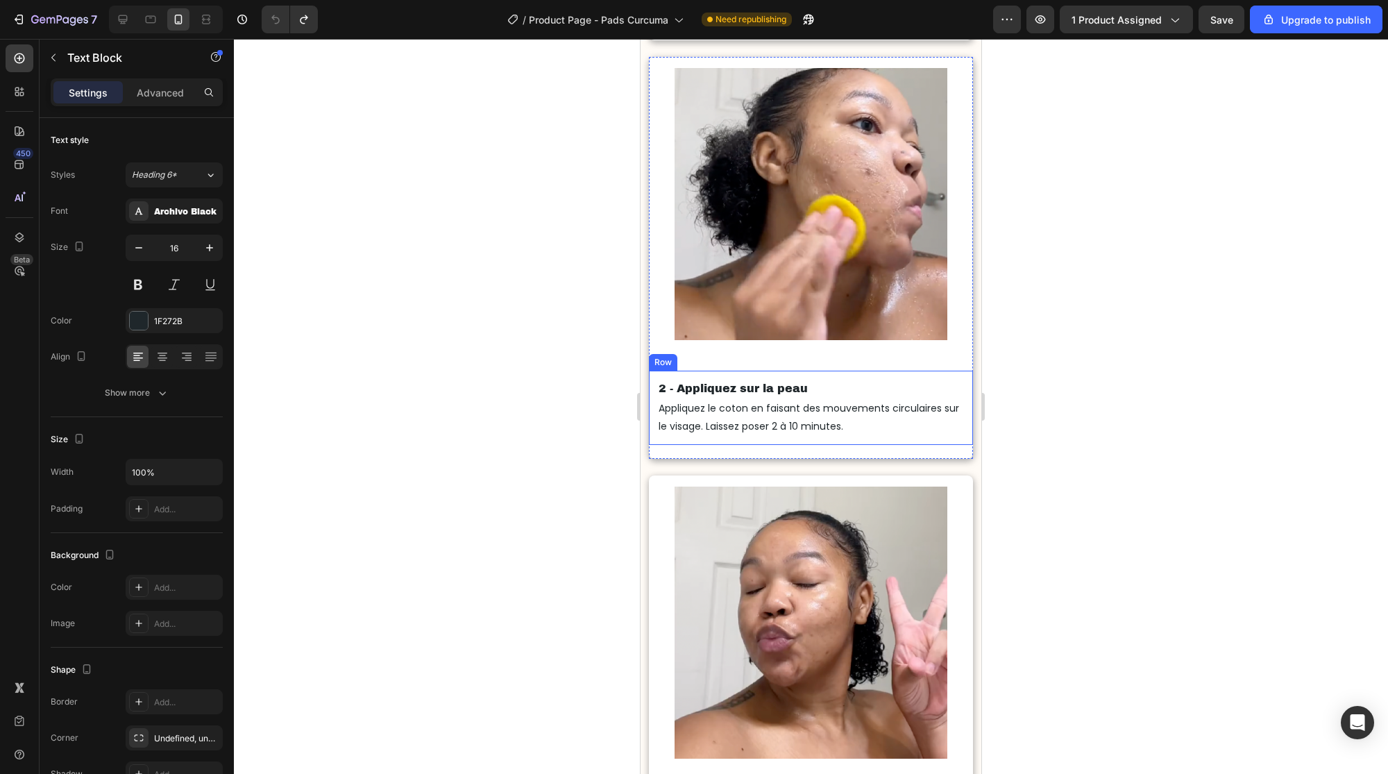
scroll to position [3321, 0]
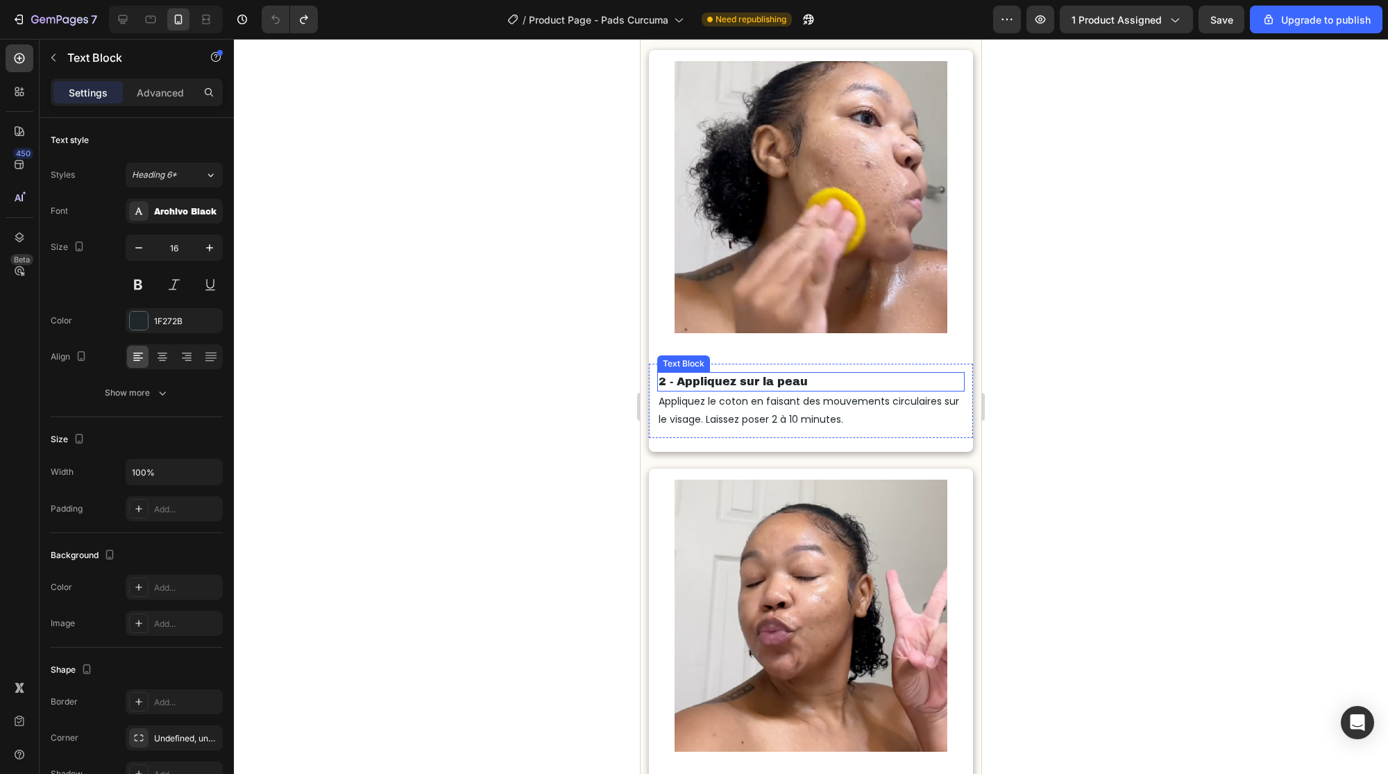
click at [798, 373] on p "2 - Appliquez sur la peau" at bounding box center [811, 381] width 304 height 17
click at [800, 378] on p "2 - Appliquez sur la peau" at bounding box center [811, 381] width 304 height 17
drag, startPoint x: 811, startPoint y: 380, endPoint x: 657, endPoint y: 378, distance: 154.1
click at [657, 378] on div "2 - Appliquez sur la peau" at bounding box center [810, 381] width 307 height 19
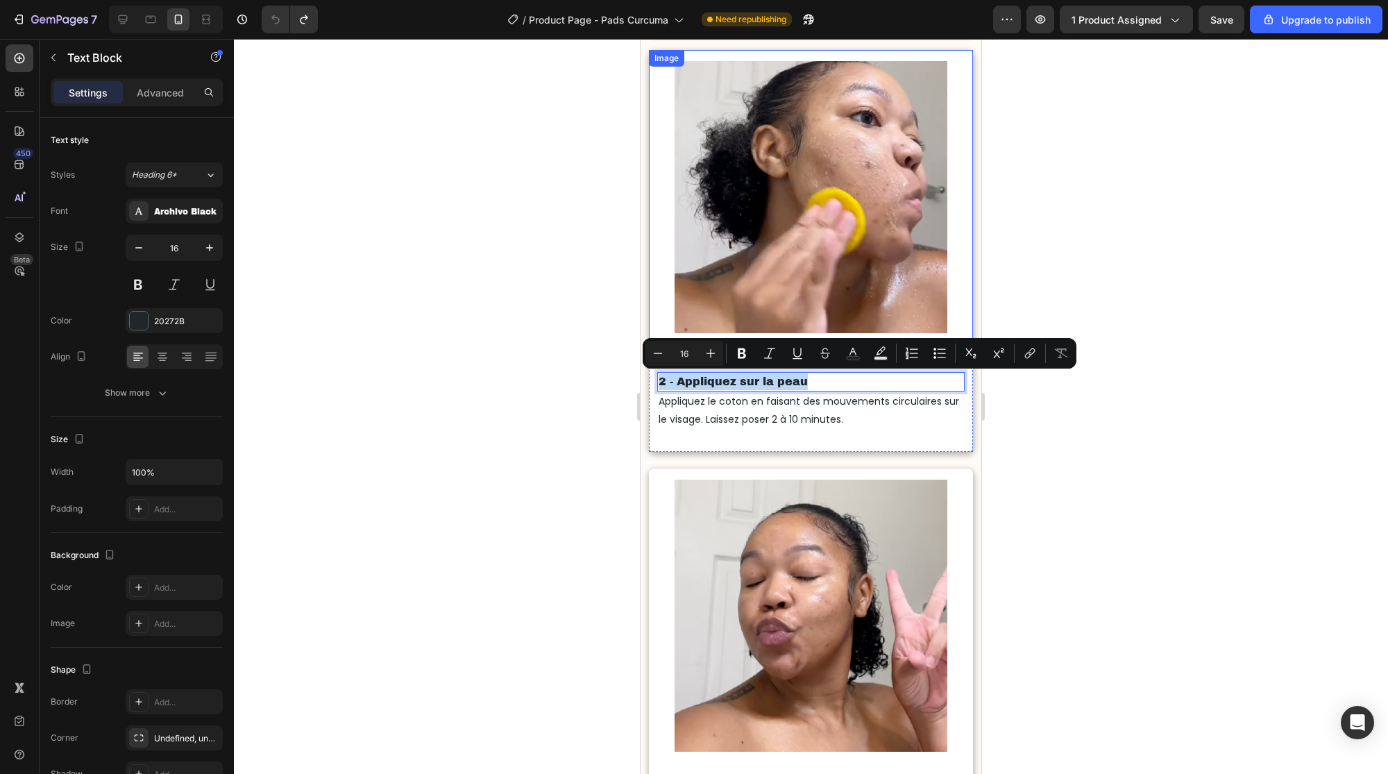
copy p "2 - Appliquez sur la peau"
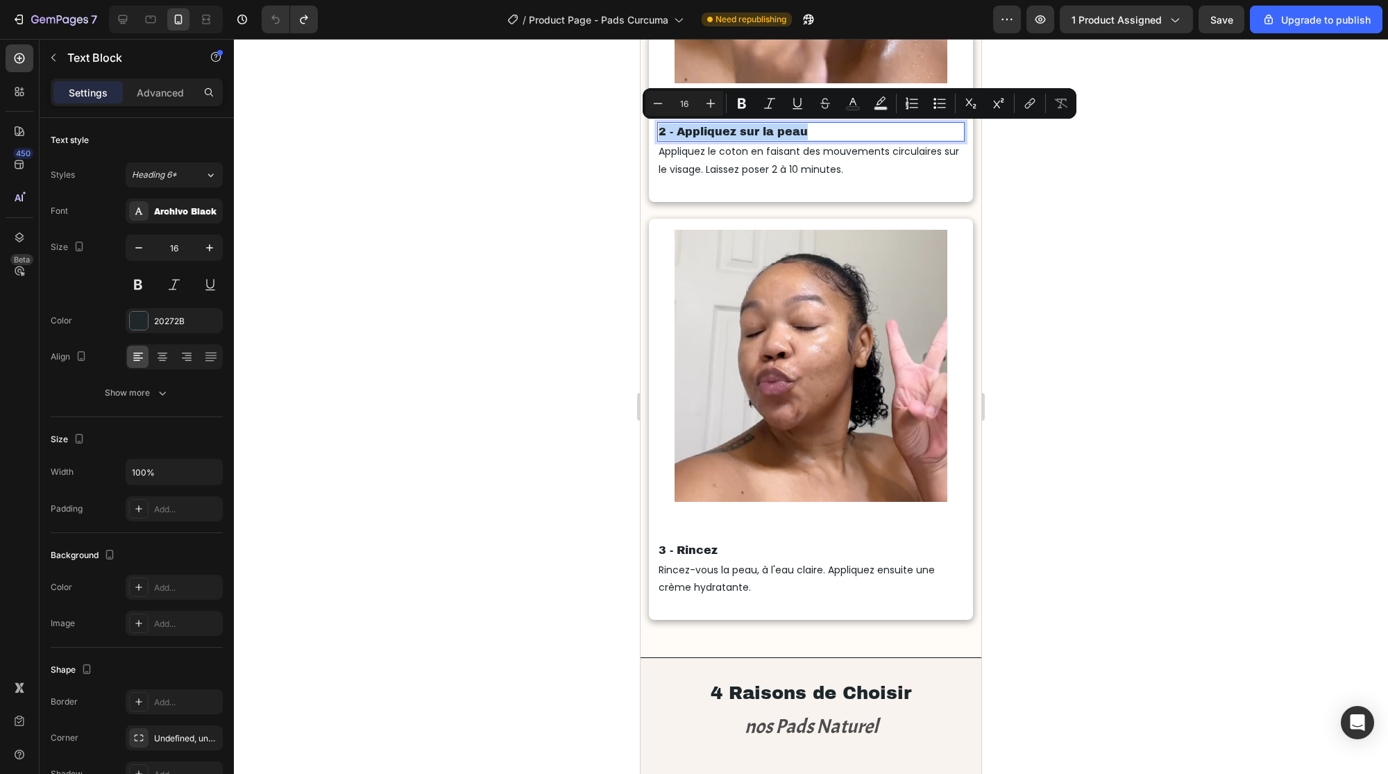
scroll to position [3516, 0]
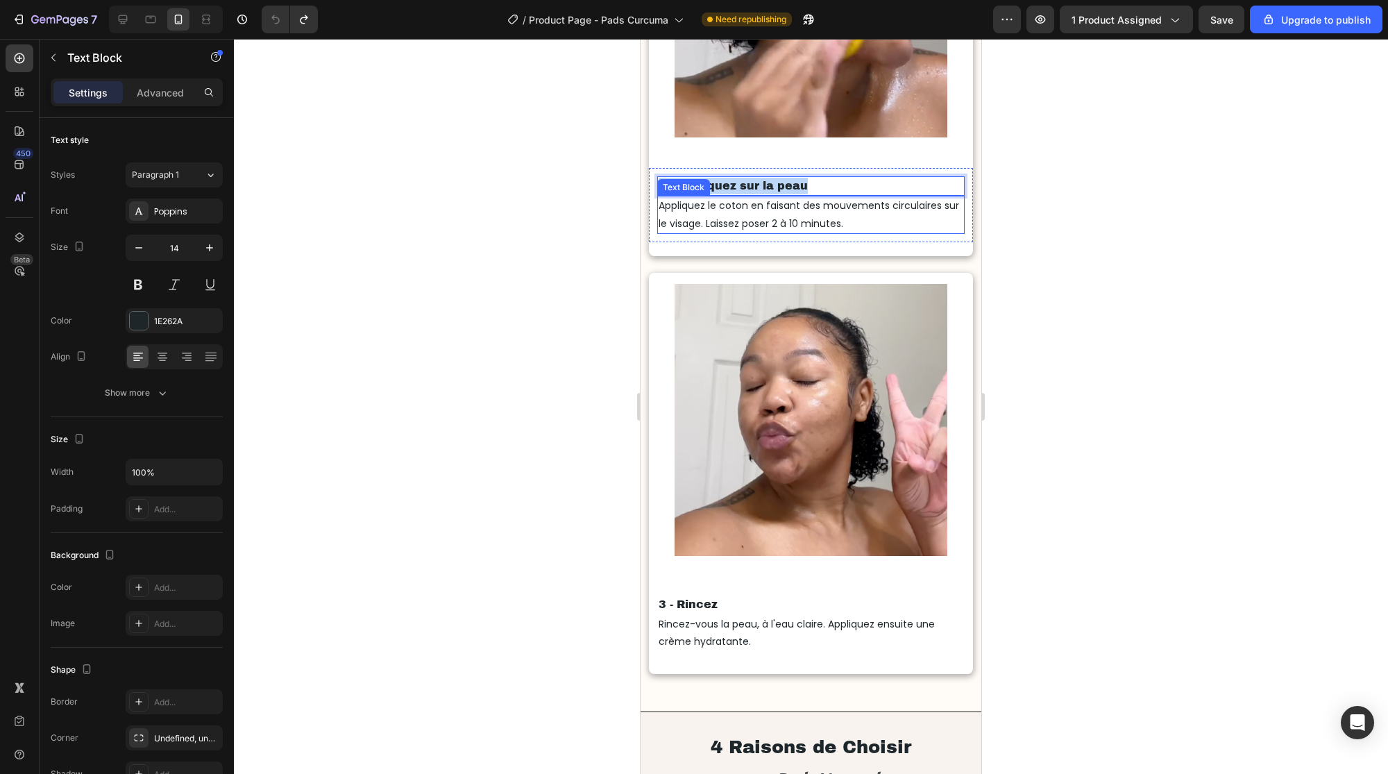
click at [863, 214] on p "Appliquez le coton en faisant des mouvements circulaires sur le visage. Laissez…" at bounding box center [811, 214] width 304 height 35
click at [867, 220] on p "Appliquez le coton en faisant des mouvements circulaires sur le visage. Laissez…" at bounding box center [811, 214] width 304 height 35
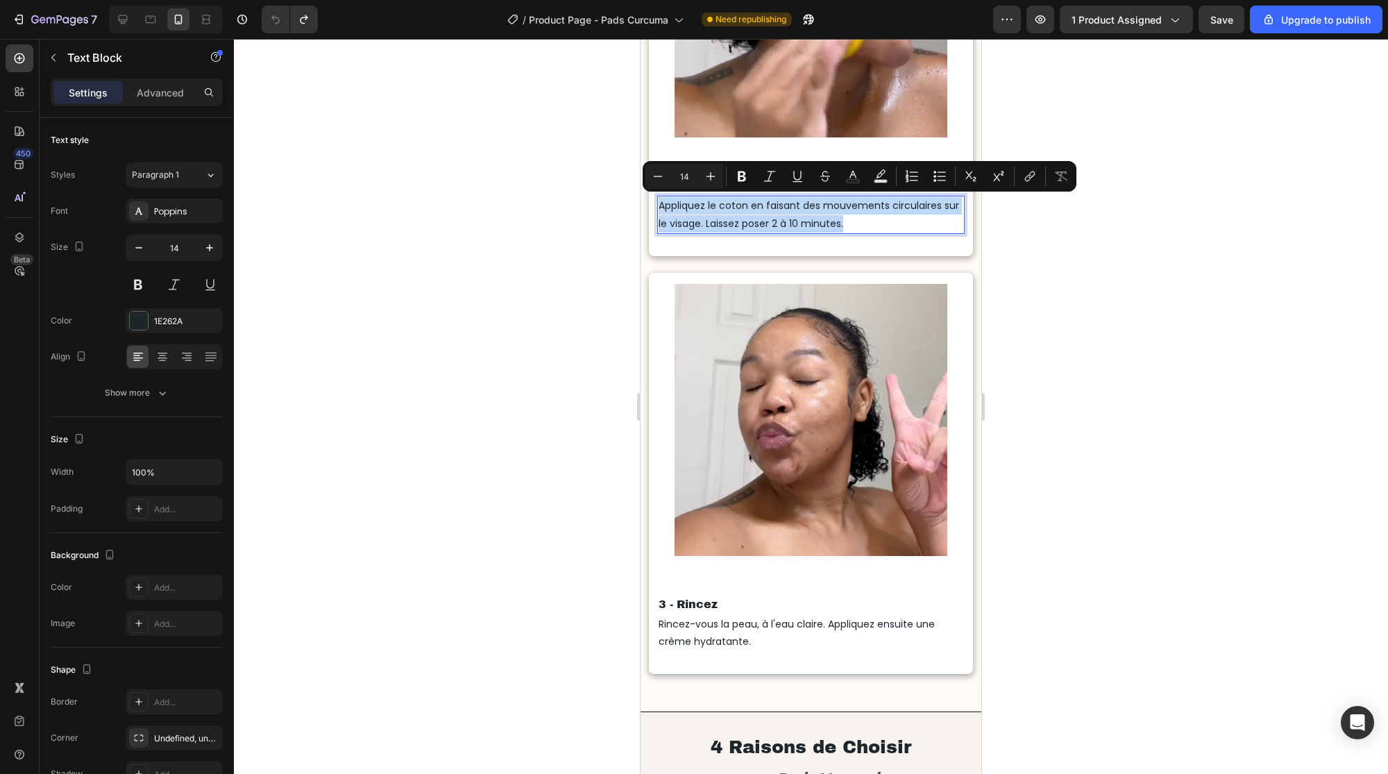
drag, startPoint x: 873, startPoint y: 217, endPoint x: 657, endPoint y: 199, distance: 217.3
click at [659, 201] on p "Appliquez le coton en faisant des mouvements circulaires sur le visage. Laissez…" at bounding box center [811, 214] width 304 height 35
copy p "Appliquez le coton en faisant des mouvements circulaires sur le visage. Laissez…"
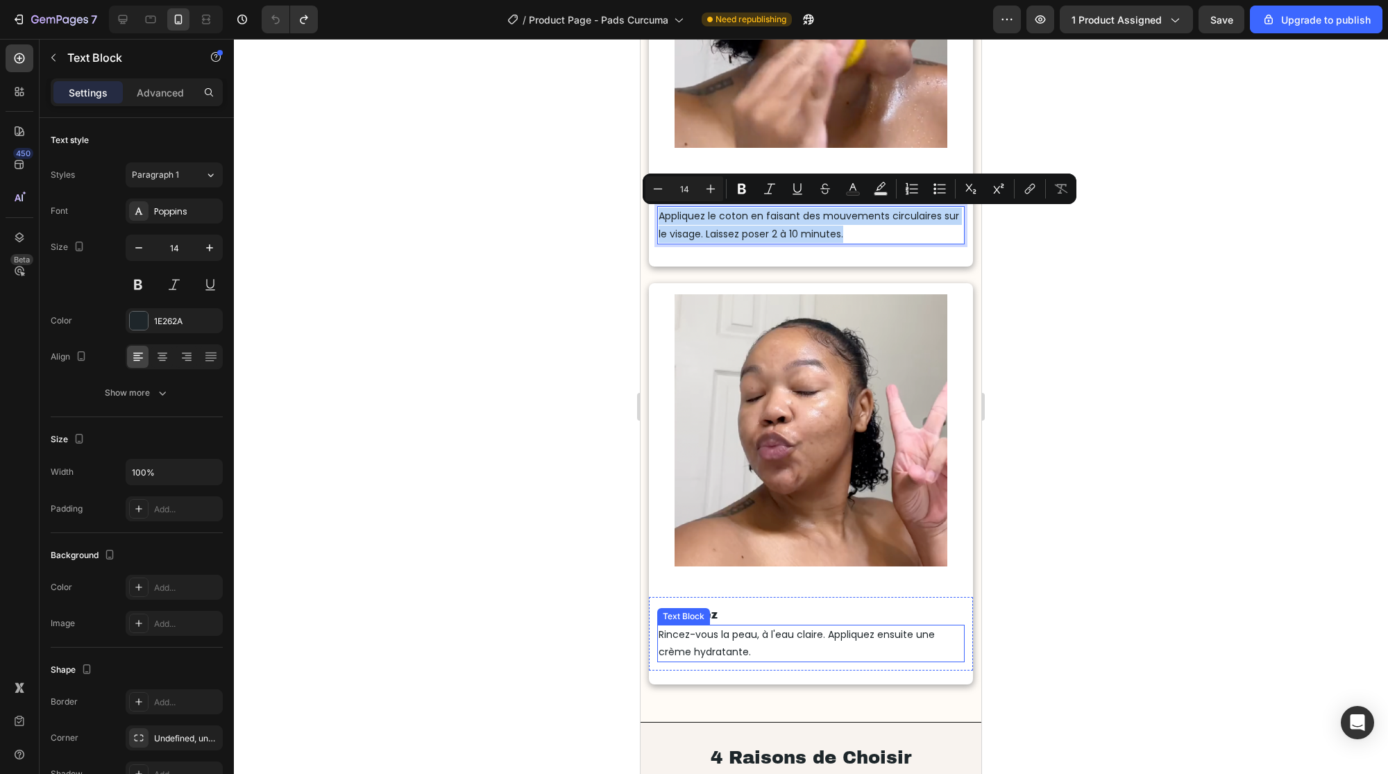
scroll to position [3507, 0]
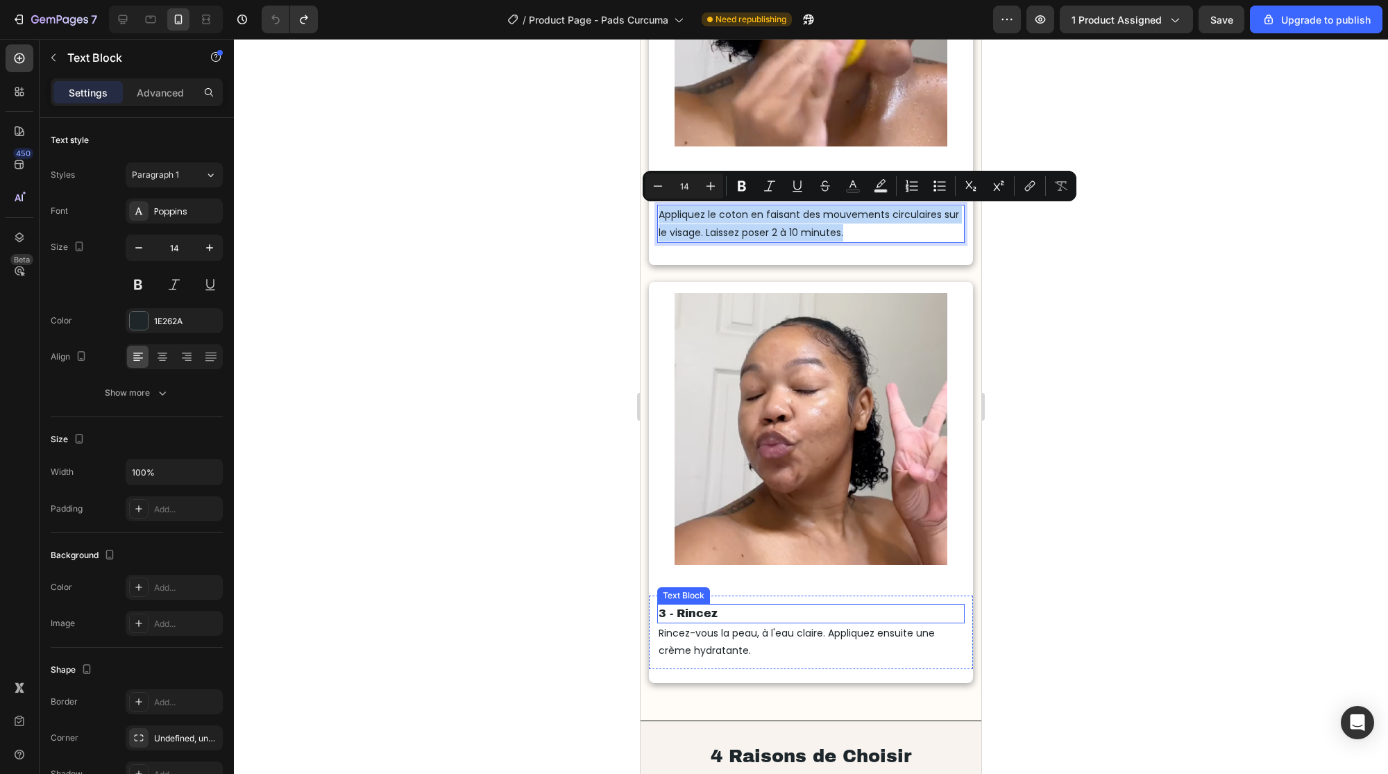
click at [723, 614] on p "3 - Rincez" at bounding box center [811, 613] width 304 height 17
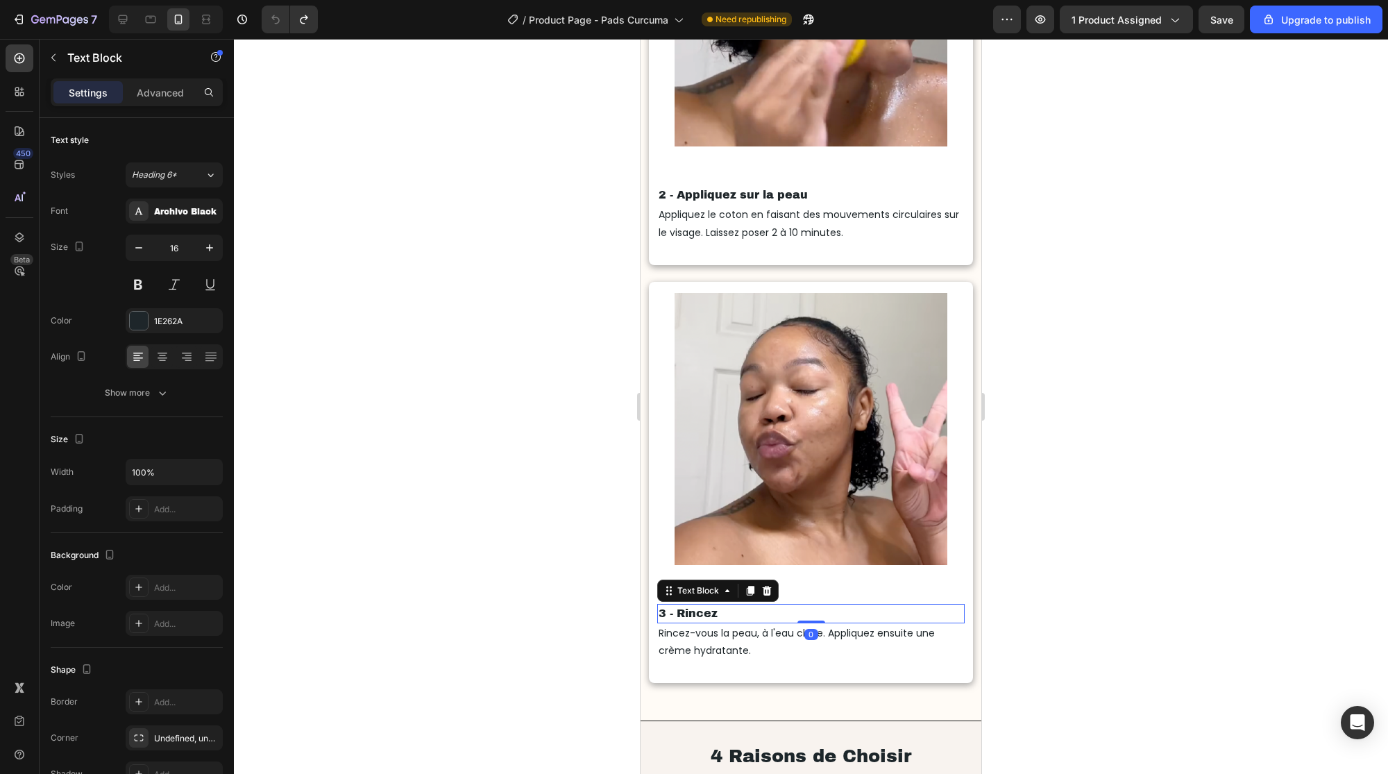
click at [725, 613] on p "3 - Rincez" at bounding box center [811, 613] width 304 height 17
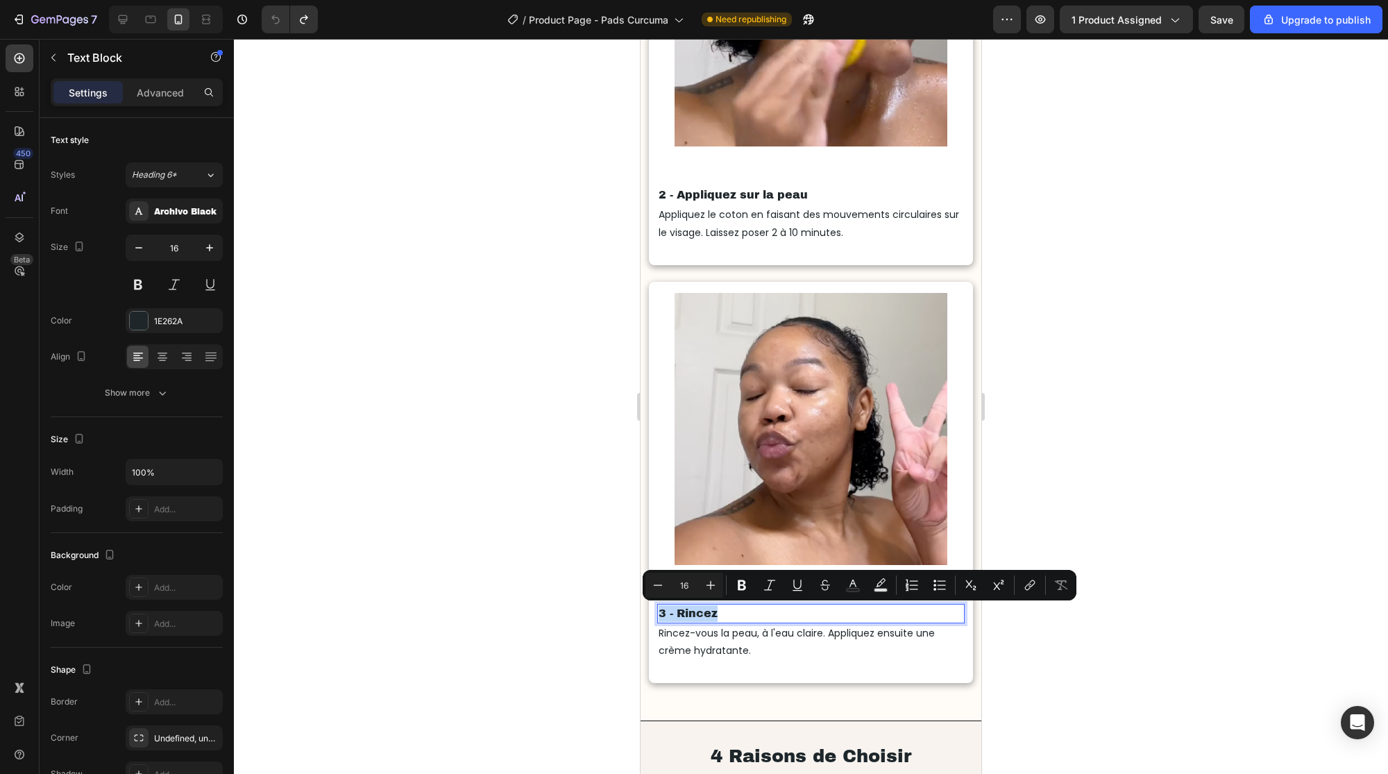
drag, startPoint x: 723, startPoint y: 614, endPoint x: 655, endPoint y: 613, distance: 68.7
click at [655, 613] on div "3 - Rincez Text Block 0 Rincez-vous la peau, à l'eau claire. Appliquez ensuite …" at bounding box center [810, 633] width 323 height 74
copy p "3 - Rincez"
click at [730, 641] on p "Rincez-vous la peau, à l'eau claire. Appliquez ensuite une crème hydratante." at bounding box center [811, 642] width 304 height 35
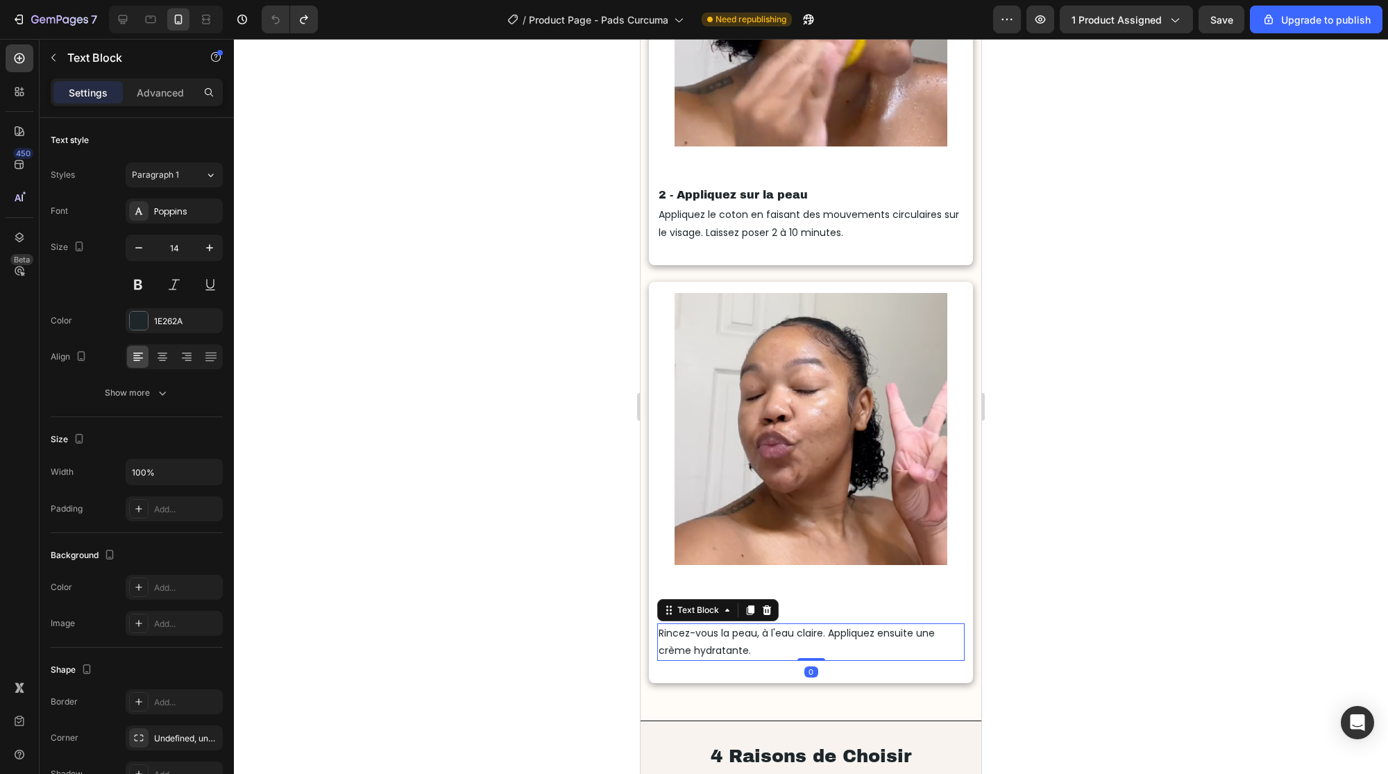
drag, startPoint x: 732, startPoint y: 643, endPoint x: 737, endPoint y: 648, distance: 7.4
click at [732, 643] on p "Rincez-vous la peau, à l'eau claire. Appliquez ensuite une crème hydratante." at bounding box center [811, 642] width 304 height 35
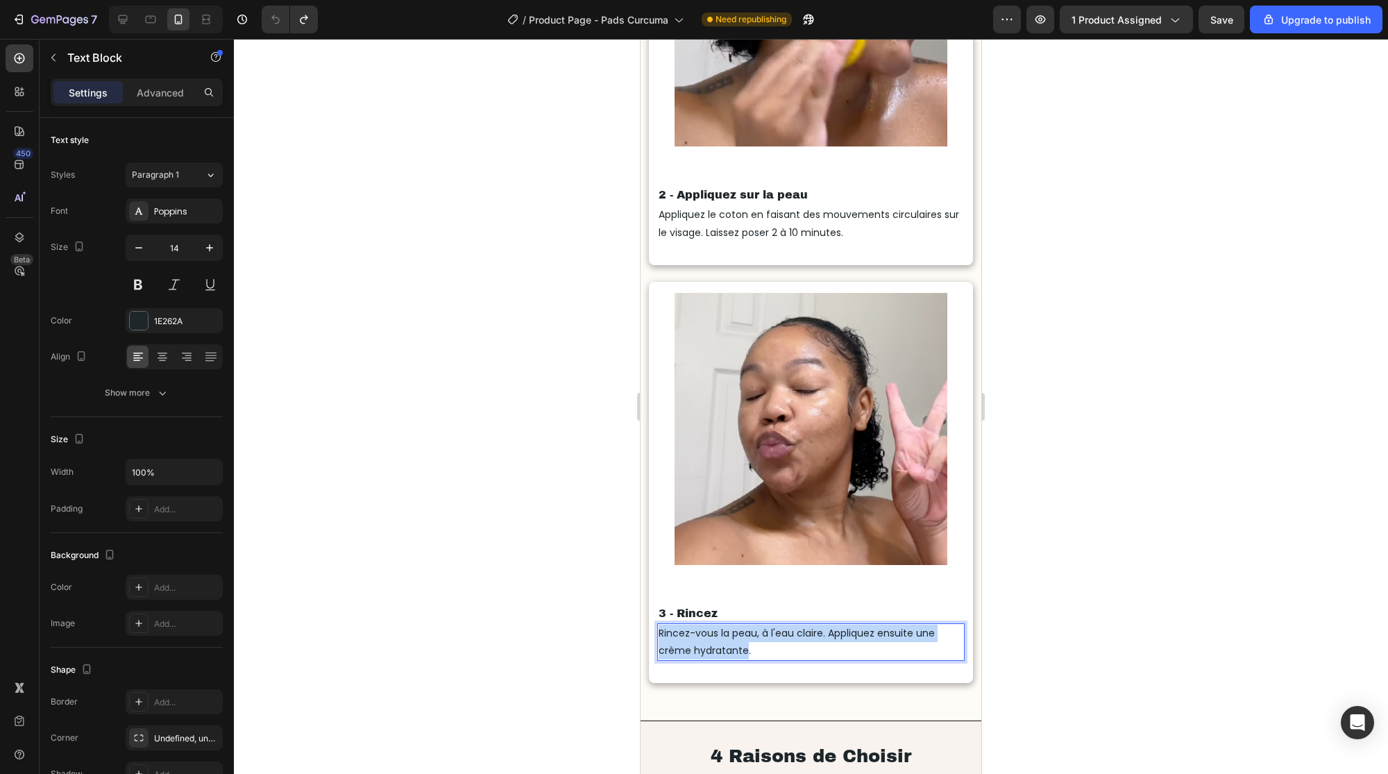
drag, startPoint x: 748, startPoint y: 648, endPoint x: 748, endPoint y: 660, distance: 11.8
click at [656, 636] on div "3 - Rincez Text Block Rincez-vous la peau, à l'eau claire. Appliquez ensuite un…" at bounding box center [810, 633] width 323 height 74
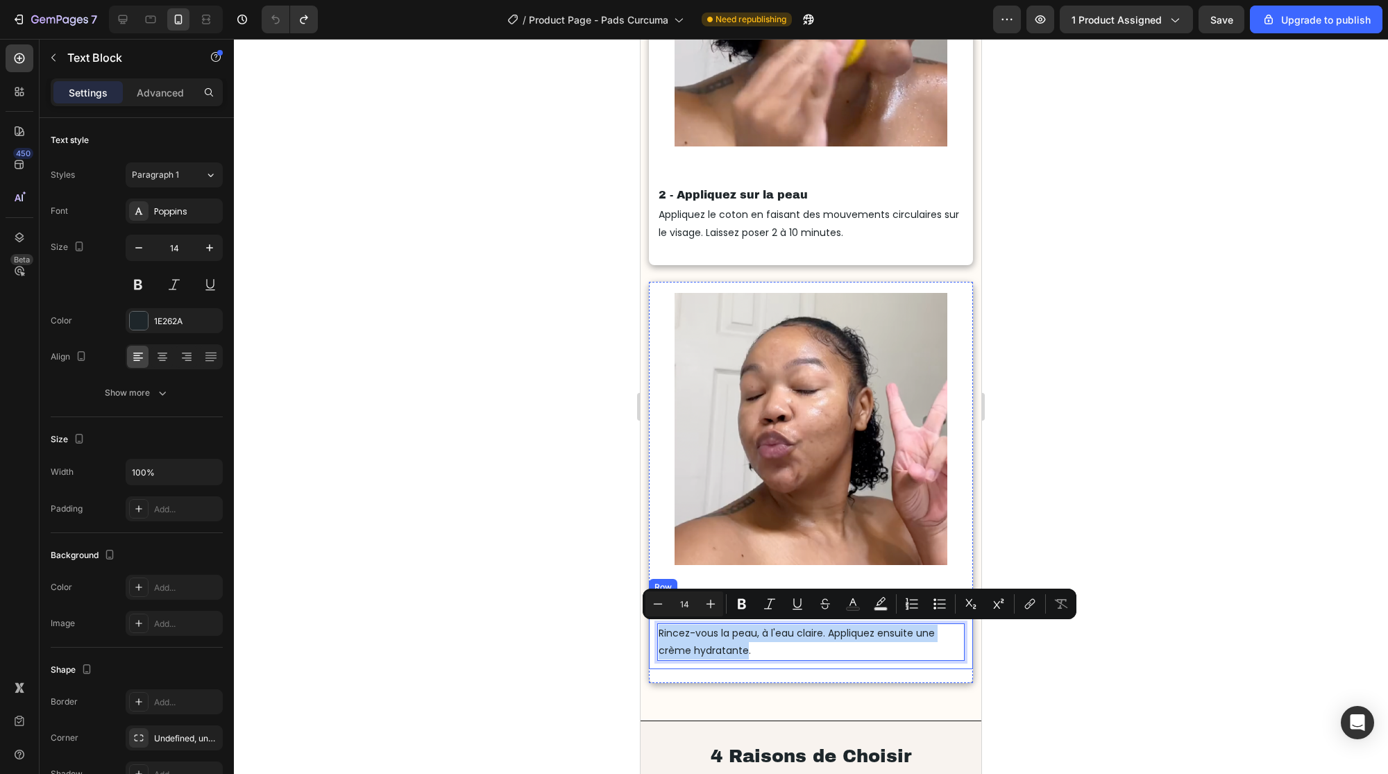
click at [749, 660] on div "3 - Rincez Text Block Rincez-vous la peau, à l'eau claire. Appliquez ensuite un…" at bounding box center [810, 633] width 323 height 74
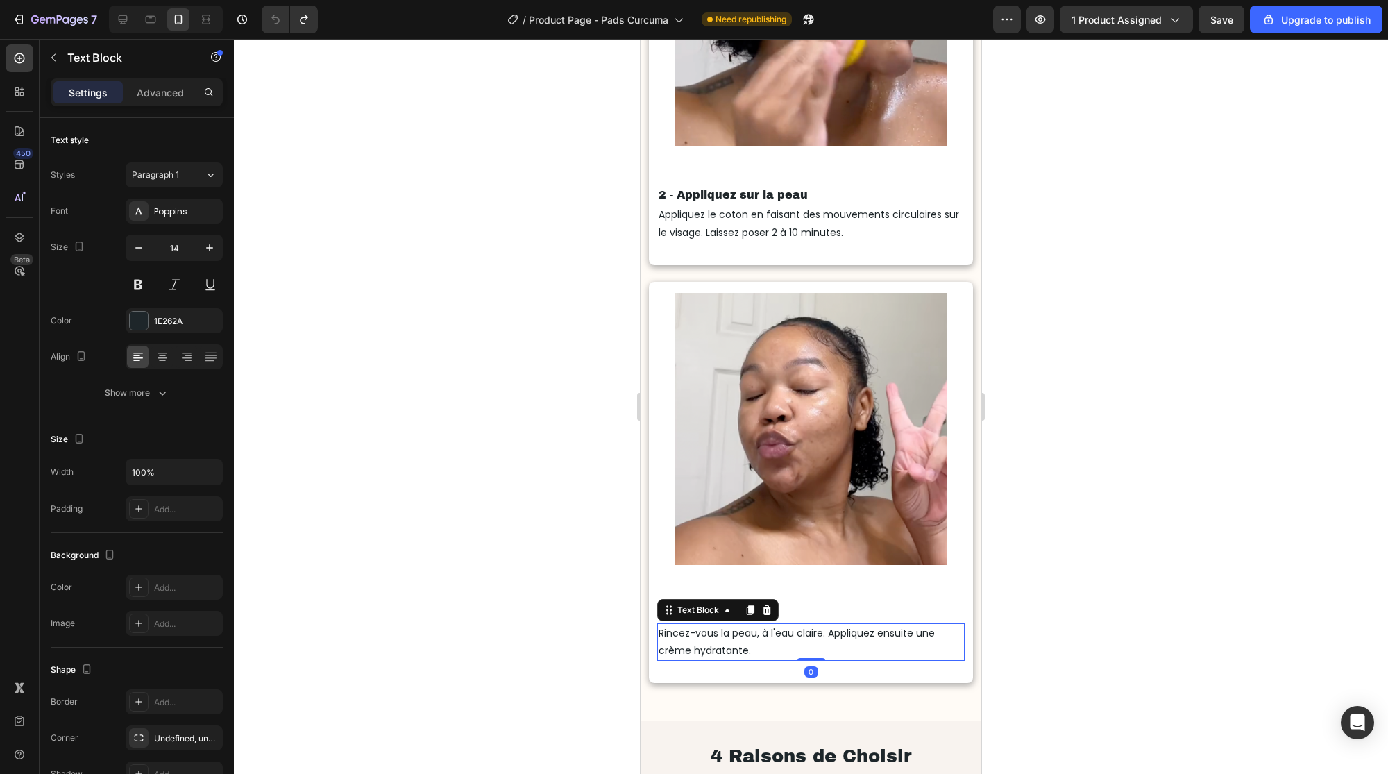
click at [755, 654] on p "Rincez-vous la peau, à l'eau claire. Appliquez ensuite une crème hydratante." at bounding box center [811, 642] width 304 height 35
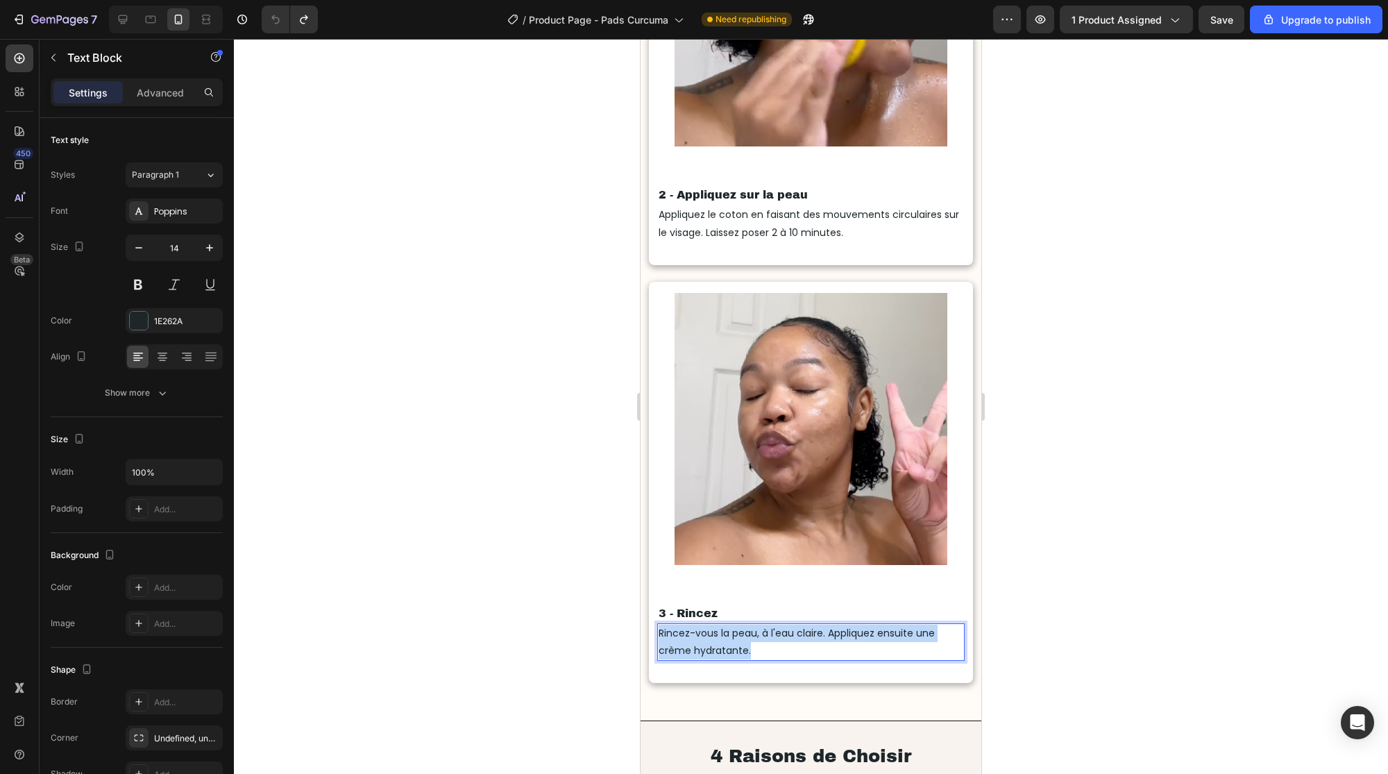
drag, startPoint x: 755, startPoint y: 653, endPoint x: 661, endPoint y: 634, distance: 95.0
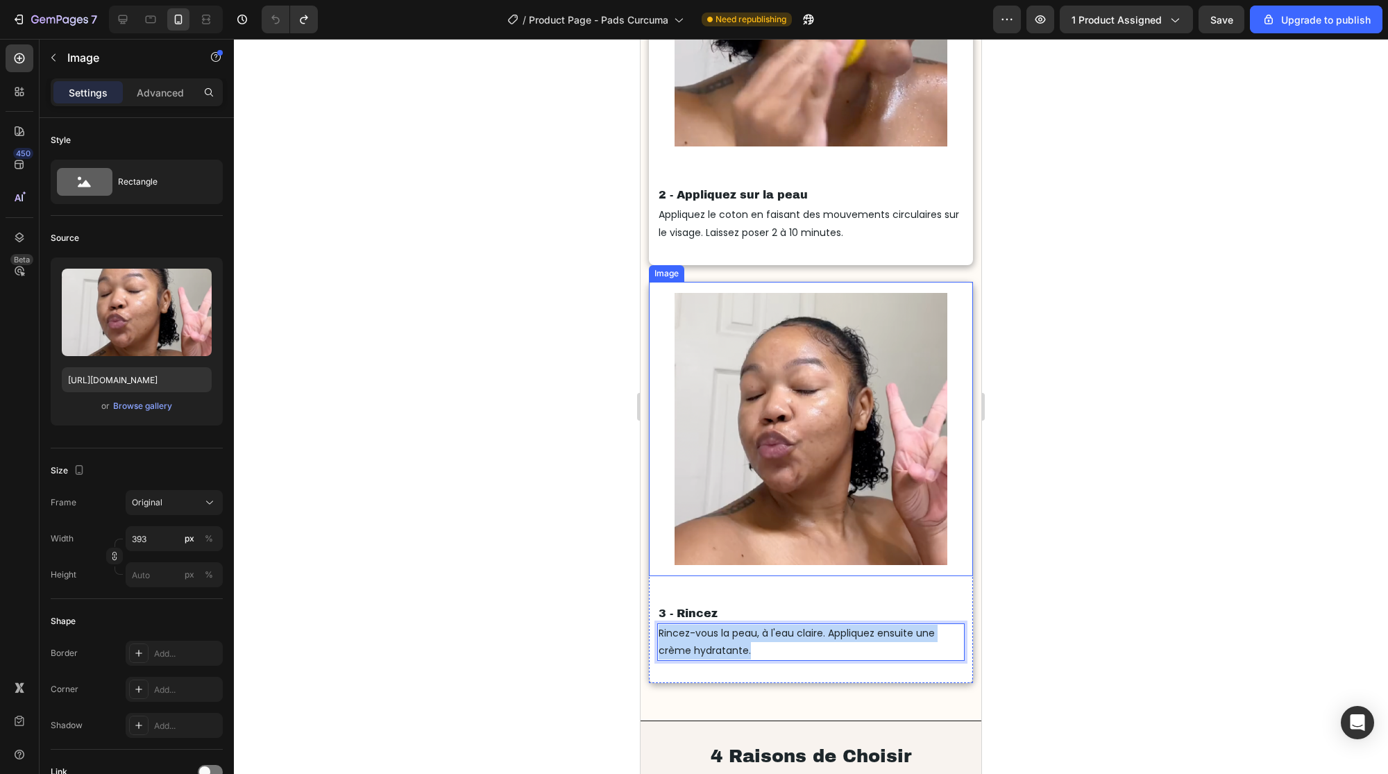
click at [830, 428] on img at bounding box center [811, 429] width 273 height 272
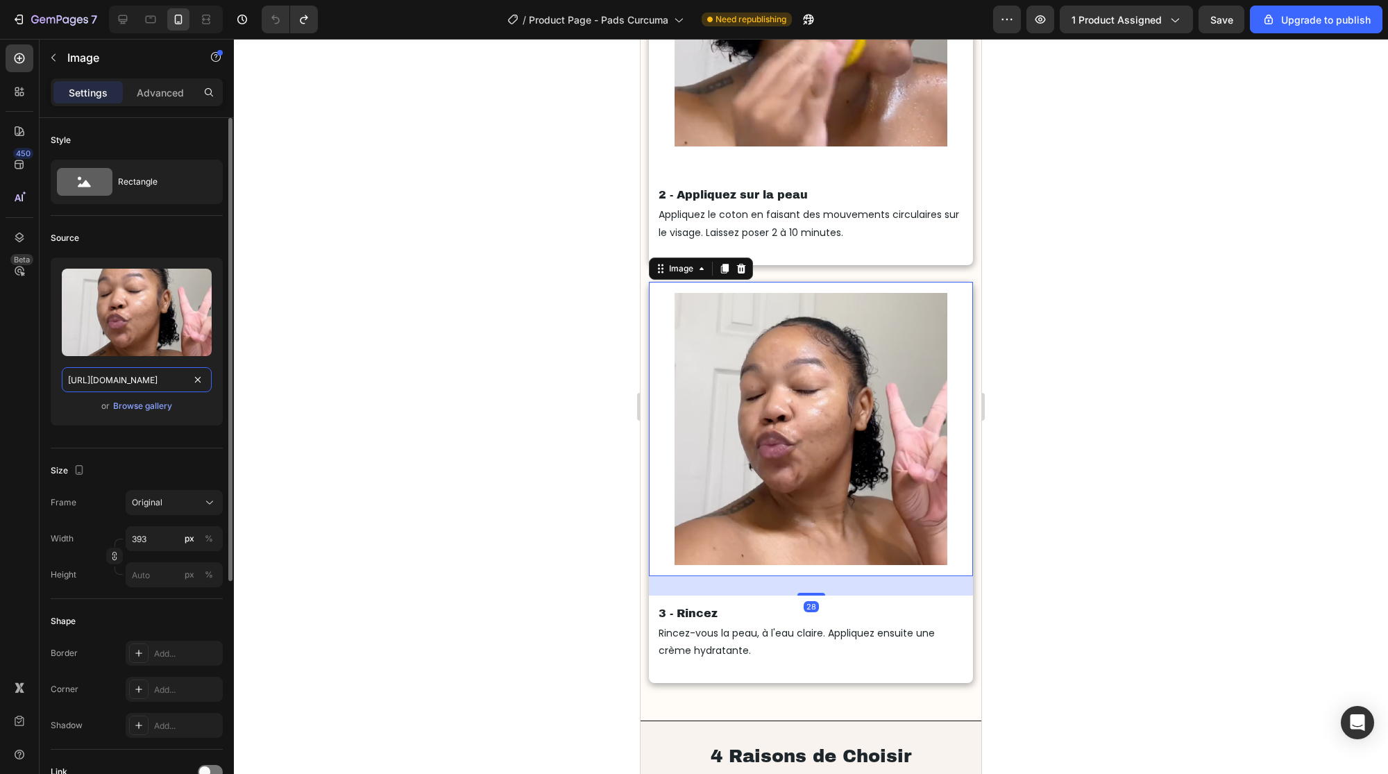
click at [146, 381] on input "[URL][DOMAIN_NAME]" at bounding box center [137, 379] width 150 height 25
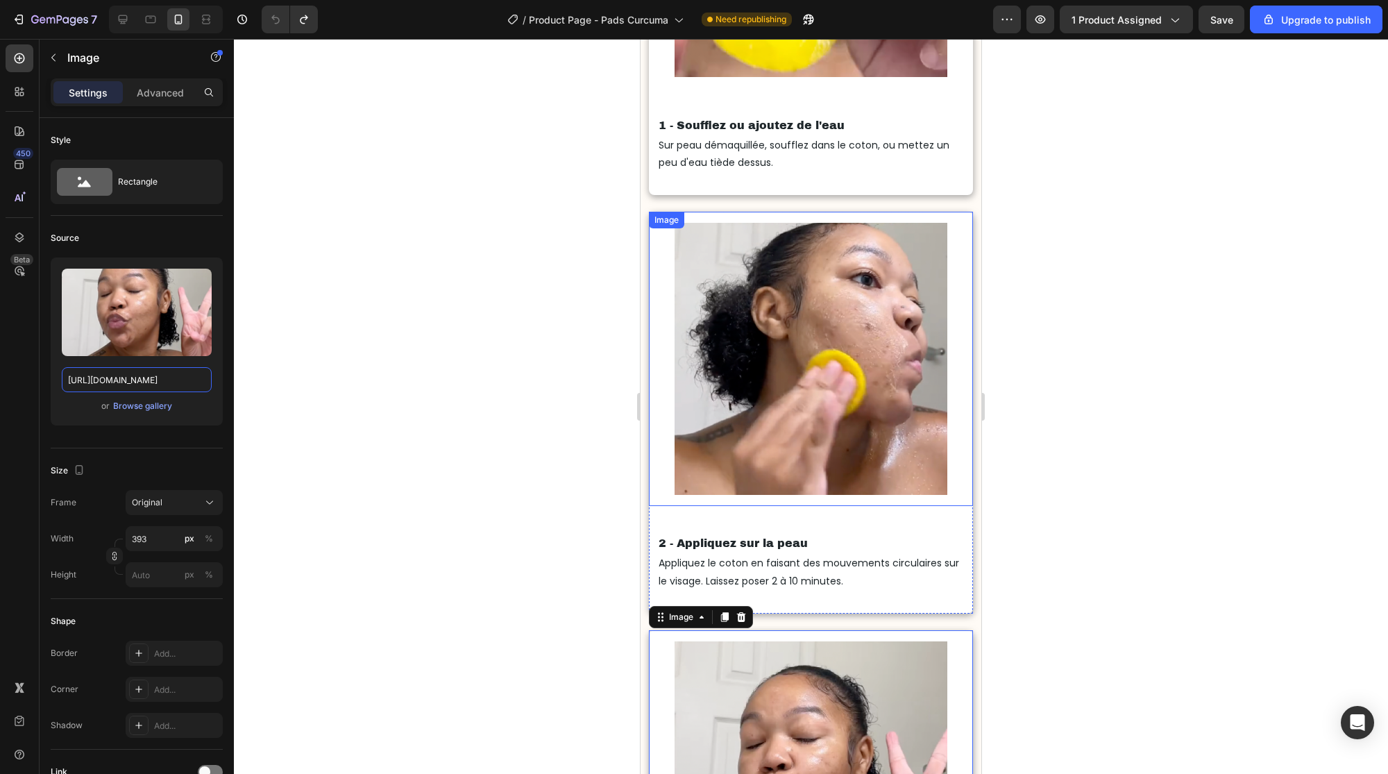
scroll to position [3145, 0]
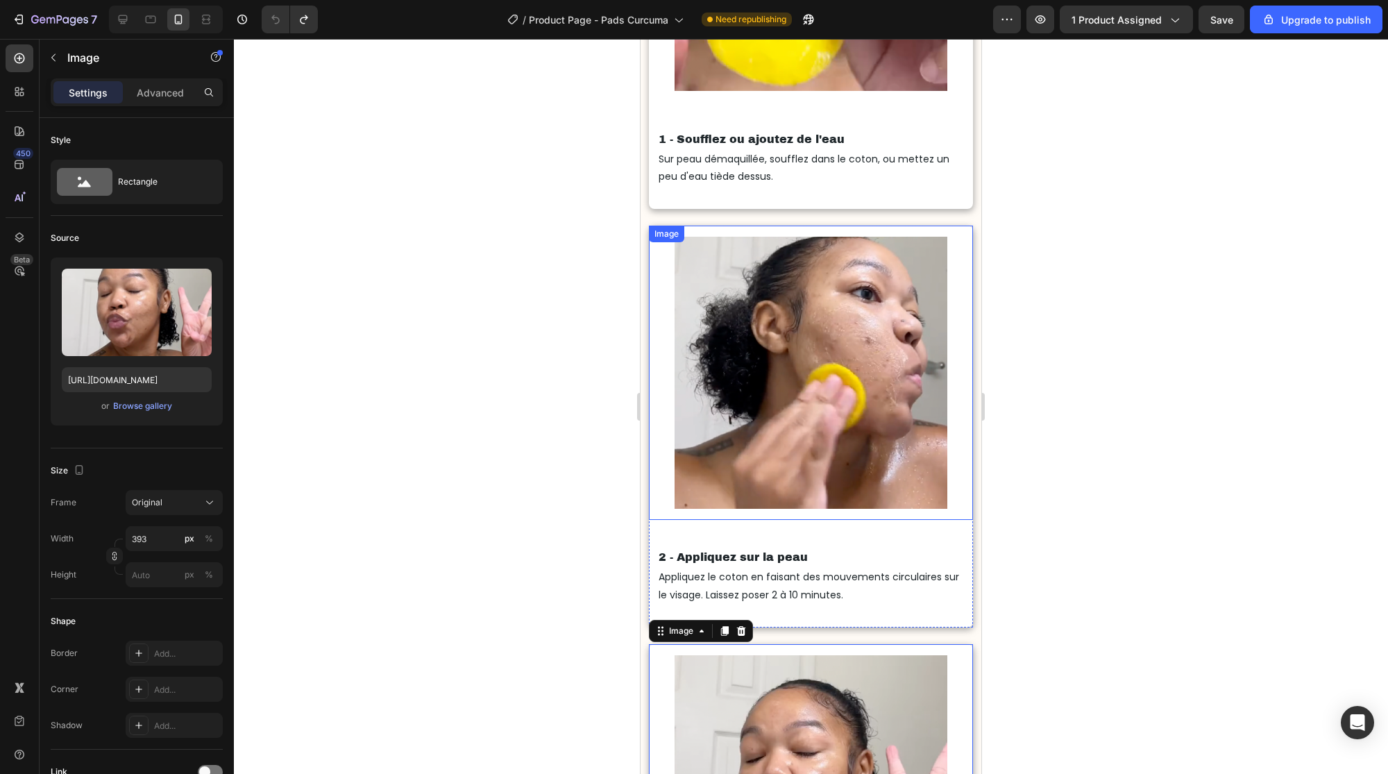
click at [780, 332] on img at bounding box center [811, 373] width 273 height 272
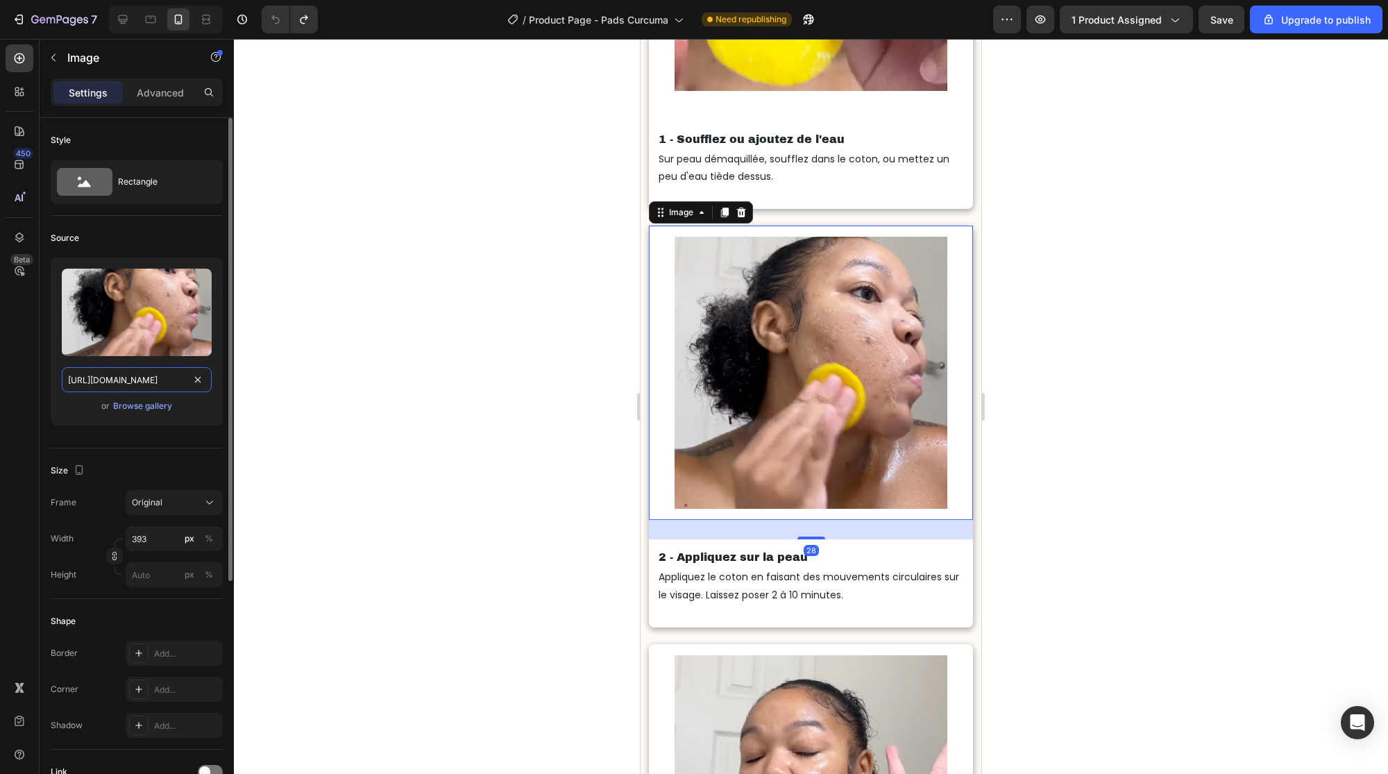
click at [149, 378] on input "[URL][DOMAIN_NAME]" at bounding box center [137, 379] width 150 height 25
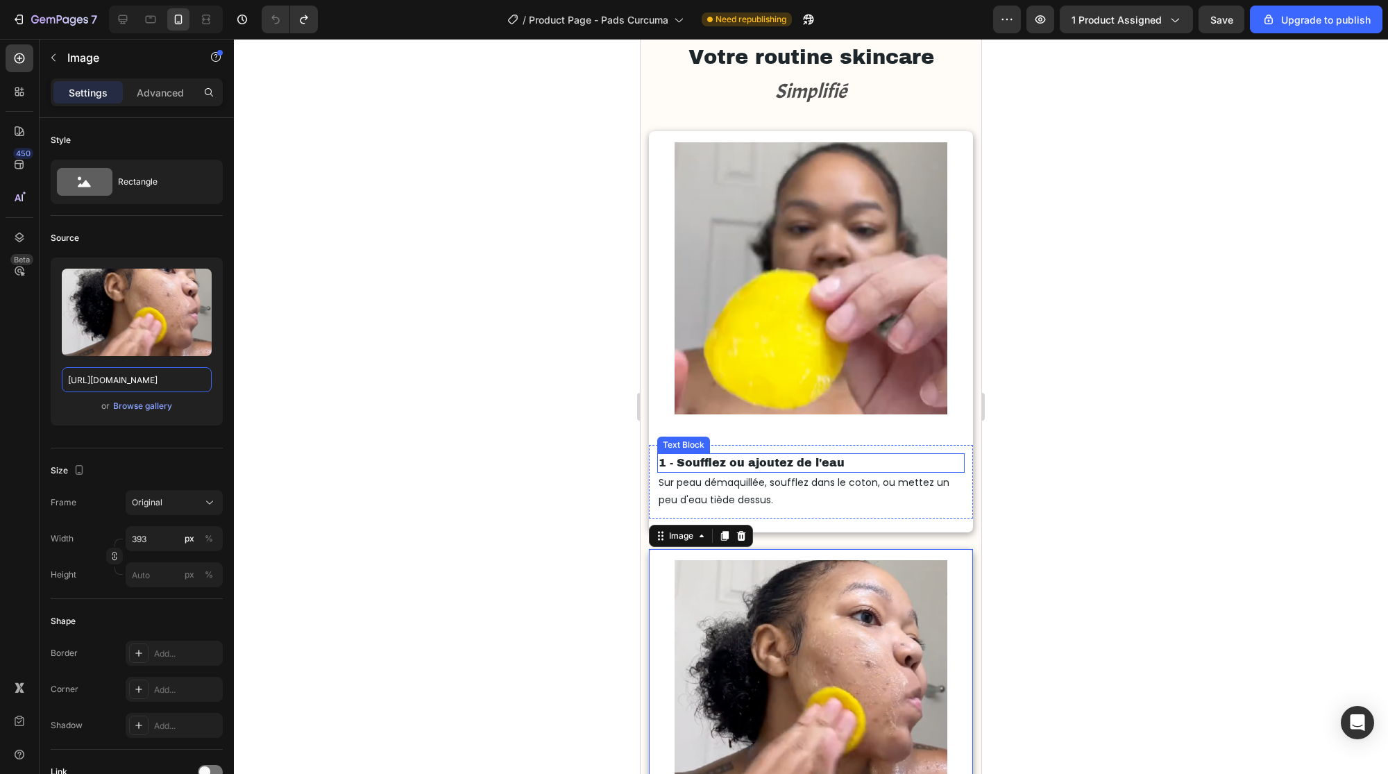
scroll to position [2771, 0]
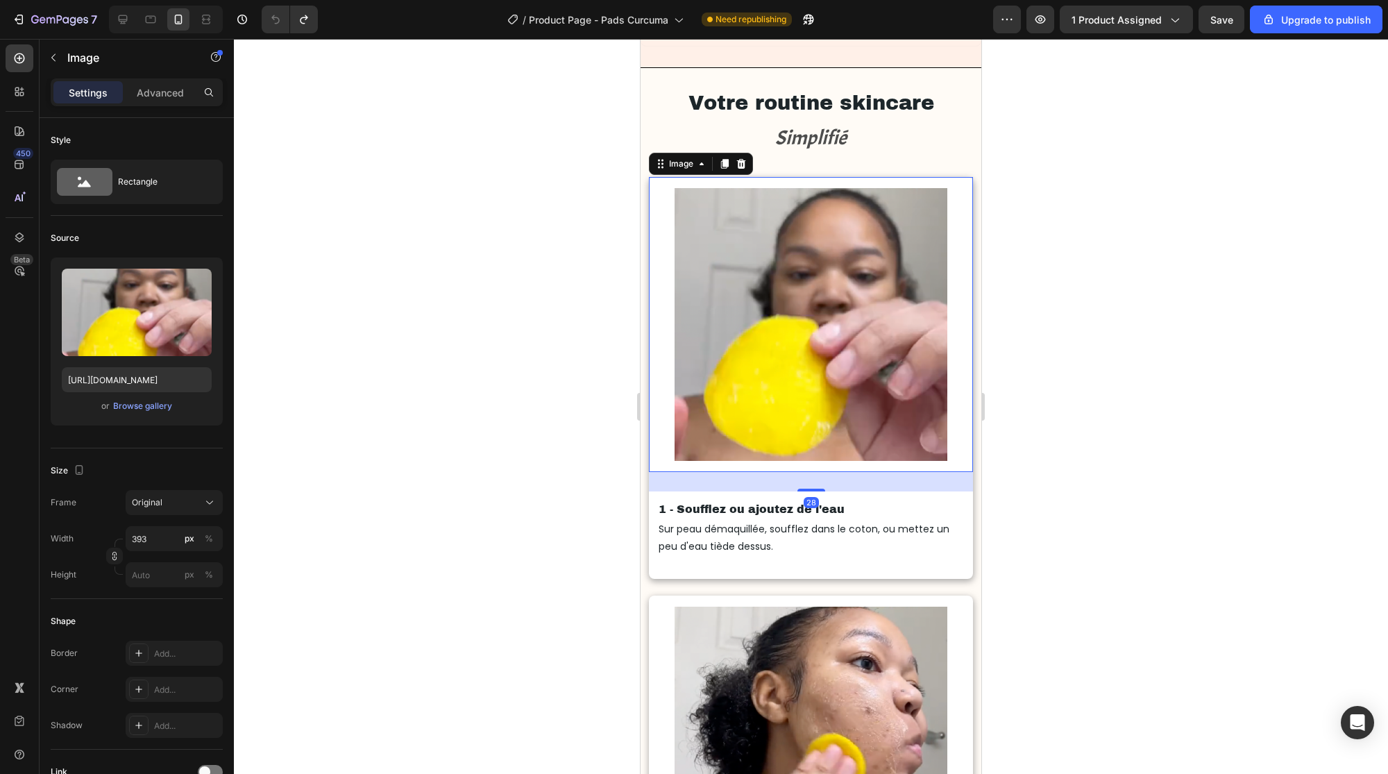
click at [788, 357] on img at bounding box center [811, 324] width 273 height 272
drag, startPoint x: 99, startPoint y: 378, endPoint x: 83, endPoint y: 366, distance: 20.3
click at [98, 378] on input "[URL][DOMAIN_NAME]" at bounding box center [137, 379] width 150 height 25
click at [176, 378] on input "[URL][DOMAIN_NAME]" at bounding box center [137, 379] width 150 height 25
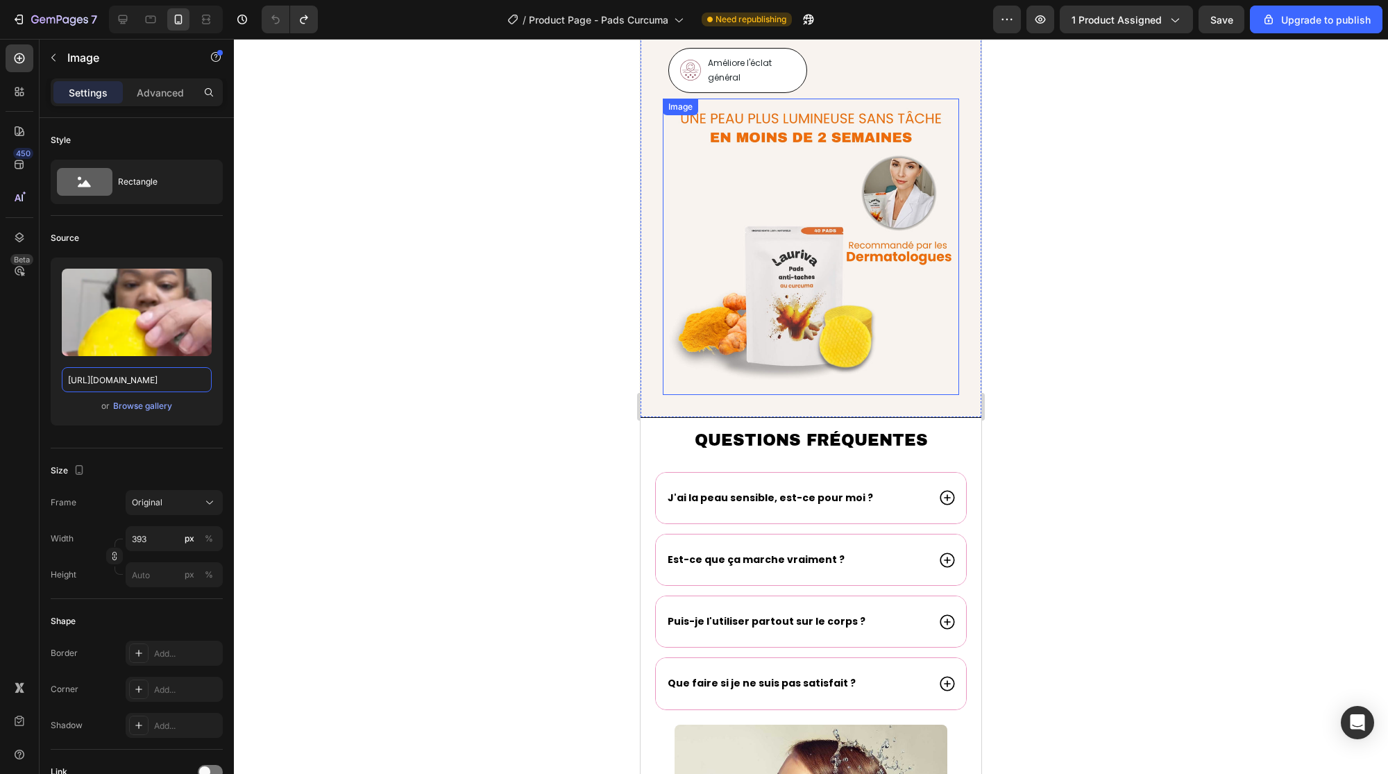
scroll to position [4939, 0]
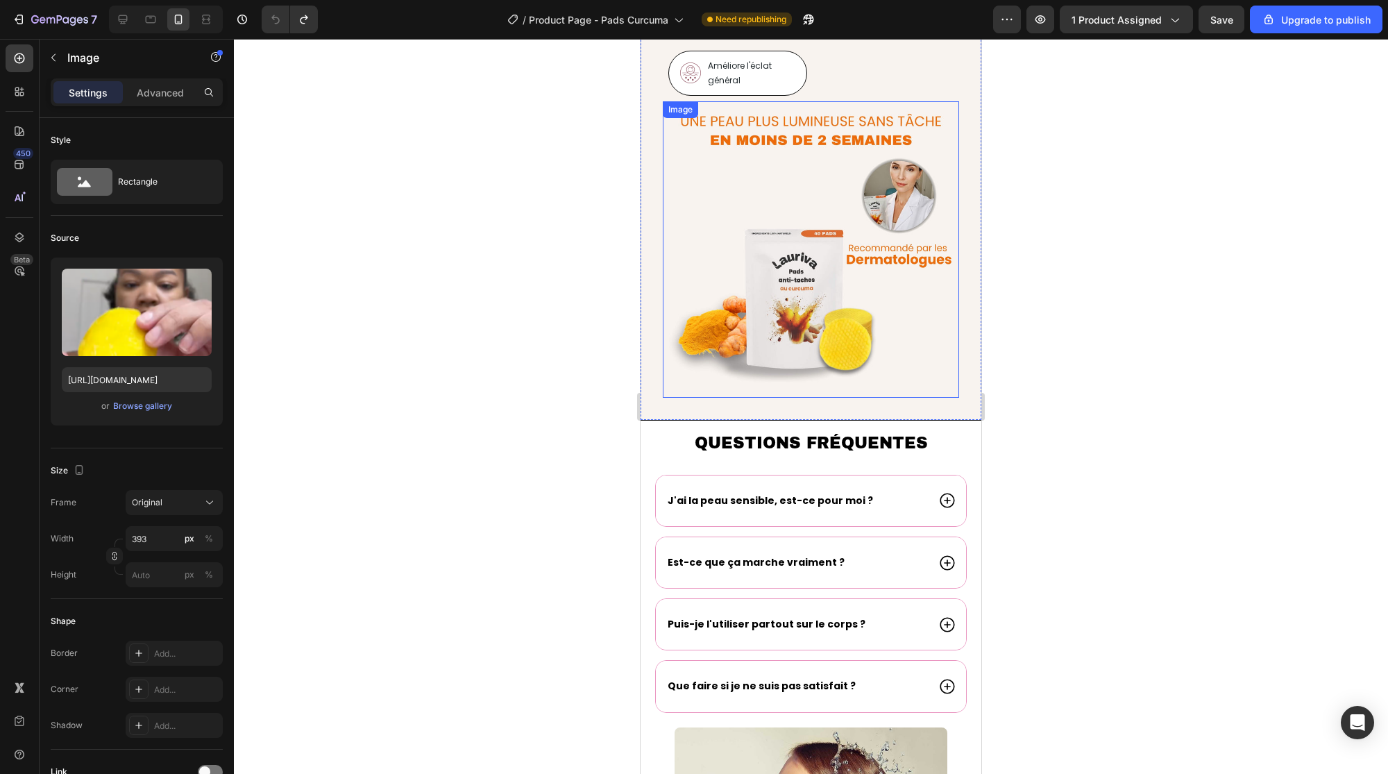
click at [815, 238] on img at bounding box center [811, 249] width 296 height 296
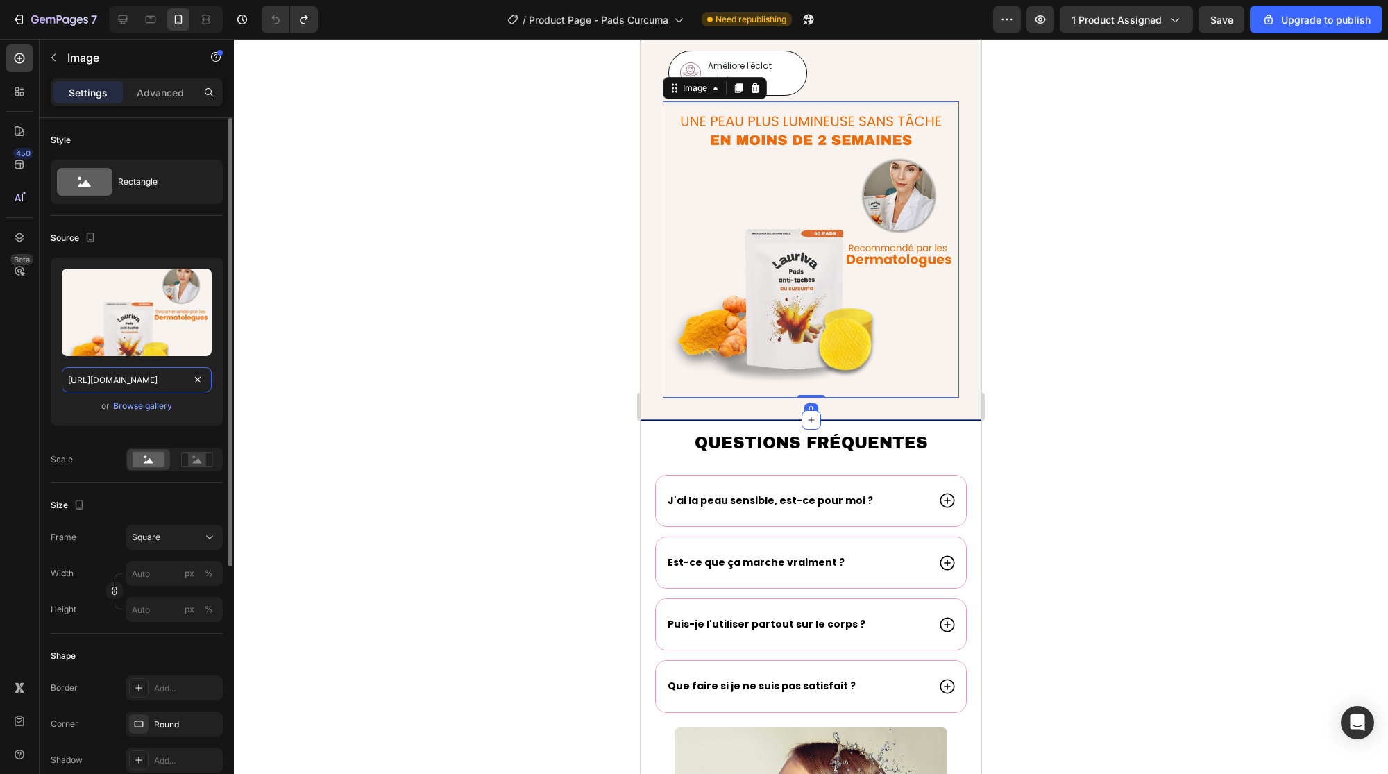
click at [142, 382] on input "[URL][DOMAIN_NAME]" at bounding box center [137, 379] width 150 height 25
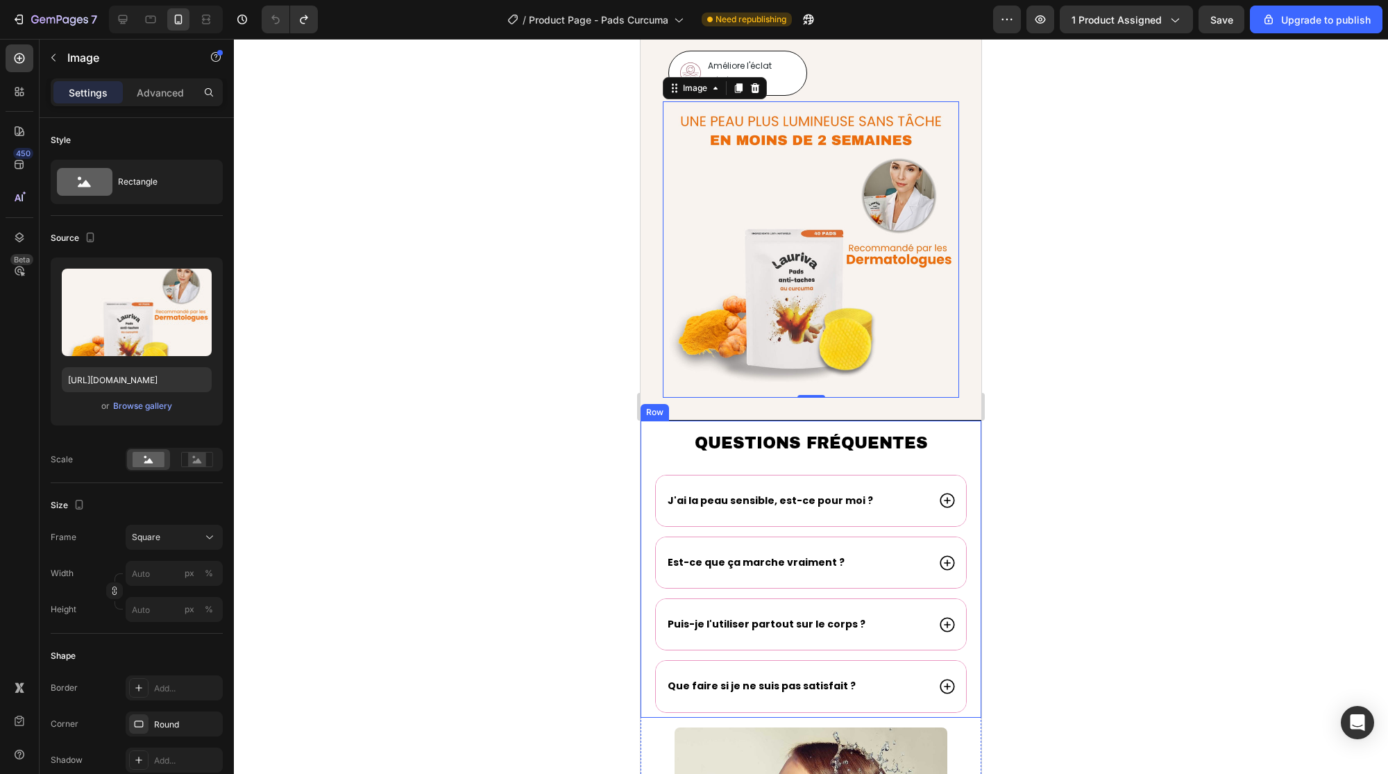
click at [651, 421] on div "Questions fréquentes Heading J'ai la peau sensible, est-ce pour moi ? Est-ce qu…" at bounding box center [811, 569] width 341 height 297
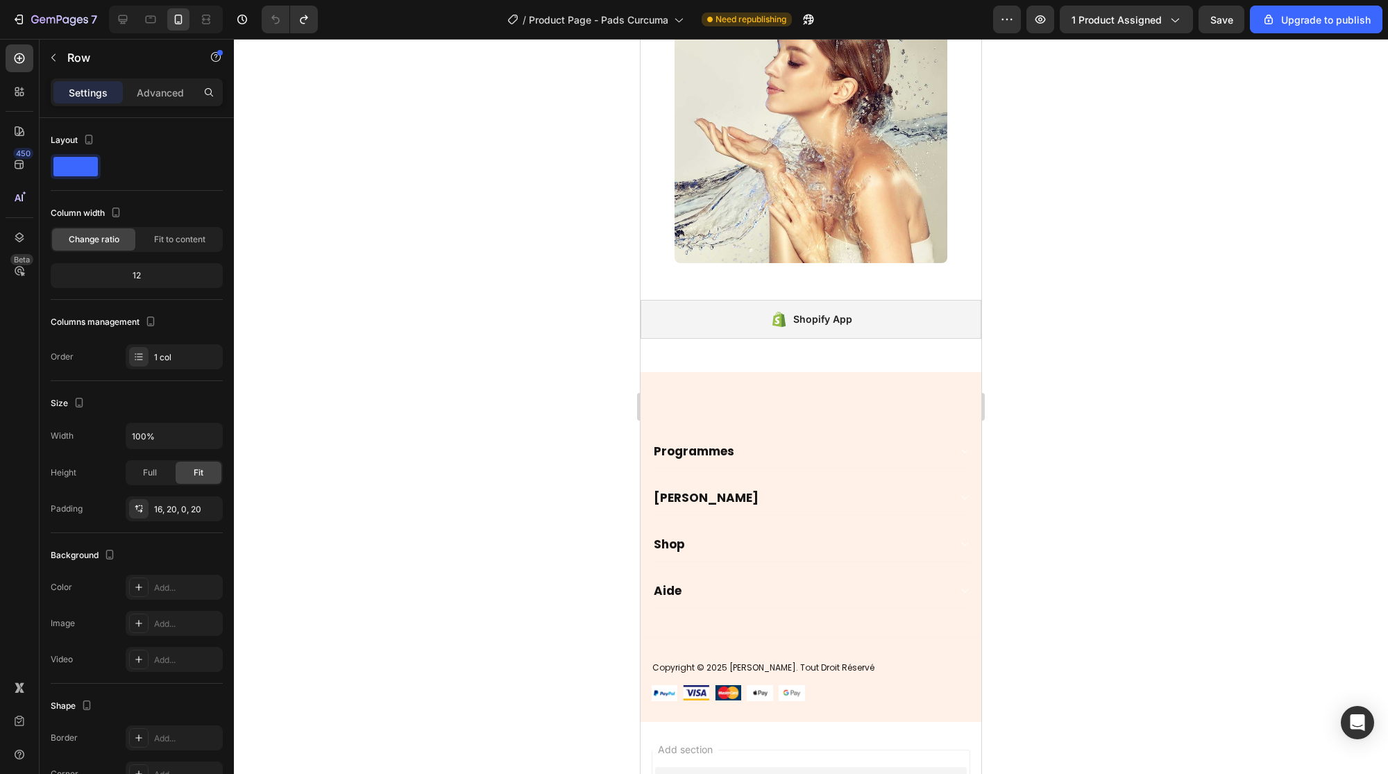
scroll to position [5640, 0]
